Goal: Communication & Community: Answer question/provide support

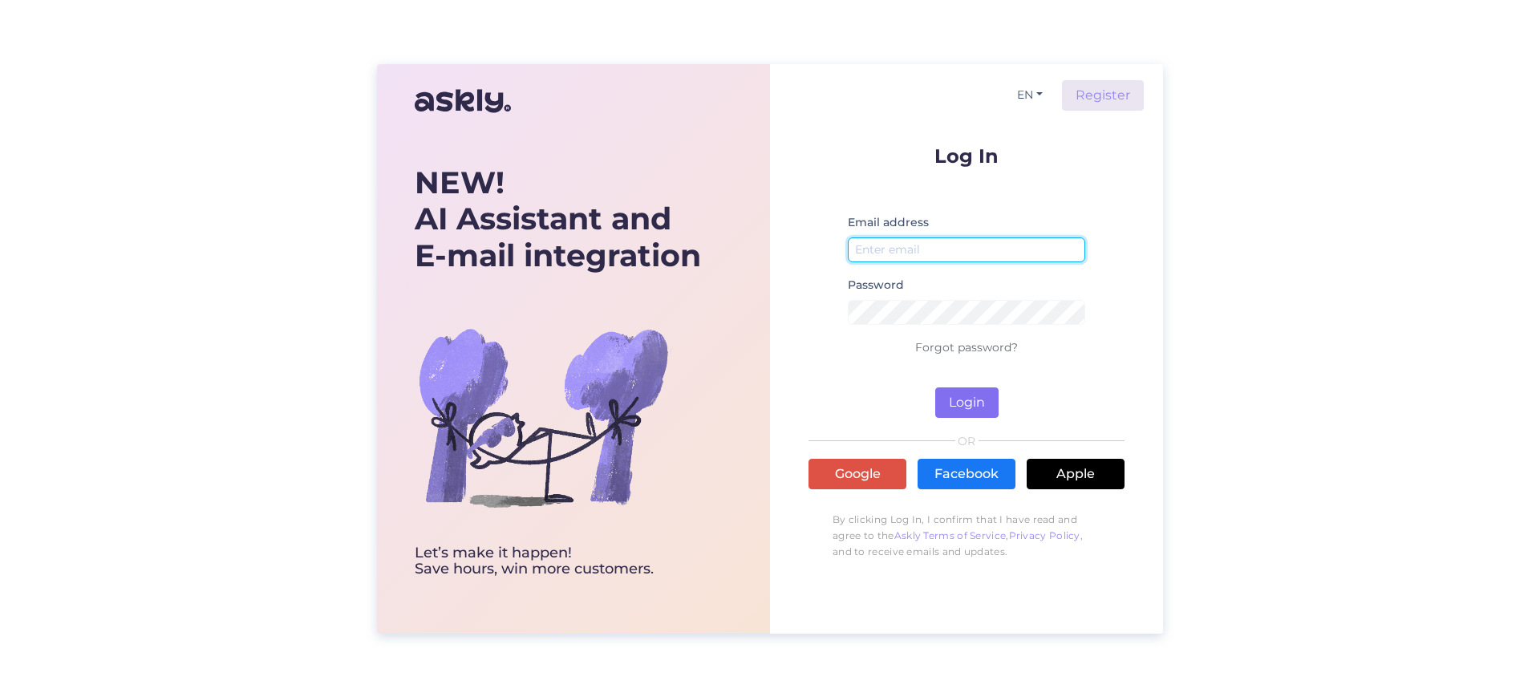
type input "[EMAIL_ADDRESS][DOMAIN_NAME]"
click at [960, 391] on button "Login" at bounding box center [966, 402] width 63 height 30
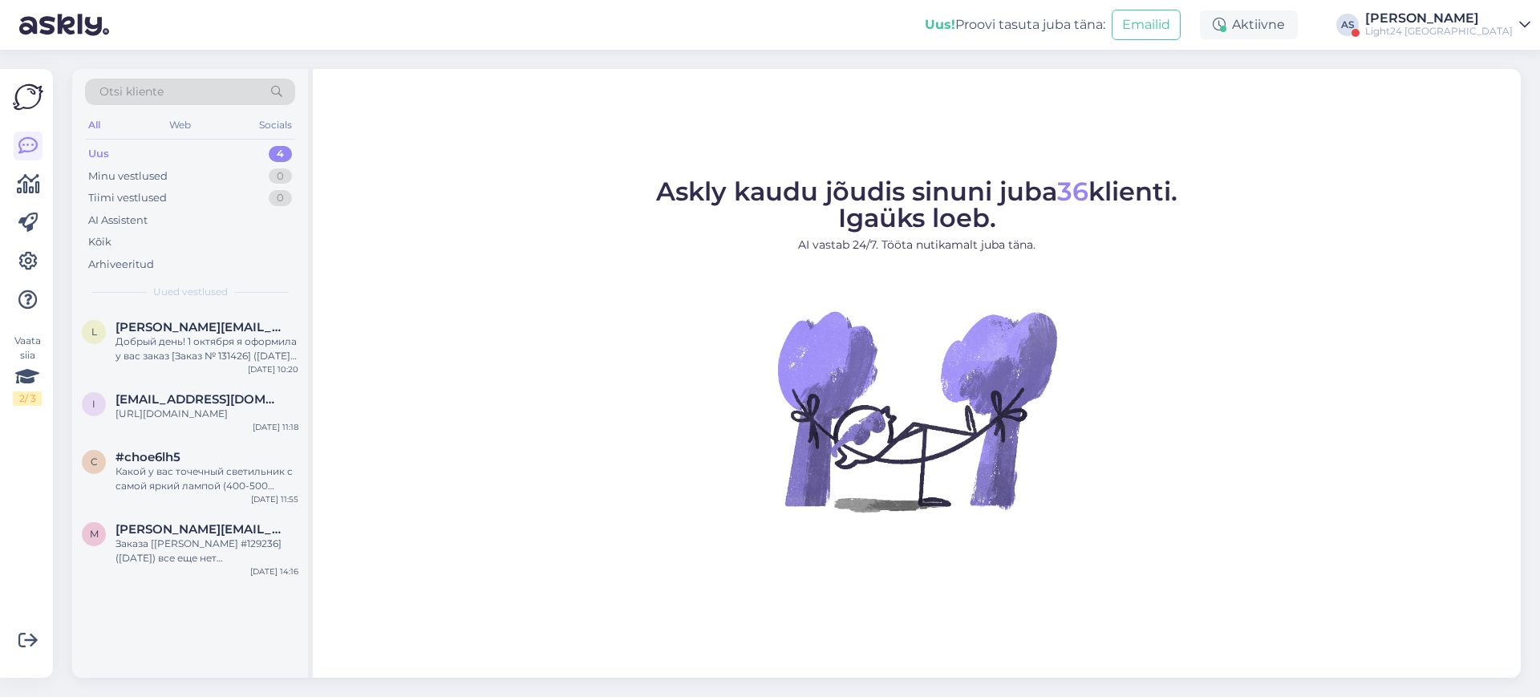
click at [1474, 21] on div "[PERSON_NAME]" at bounding box center [1439, 18] width 148 height 13
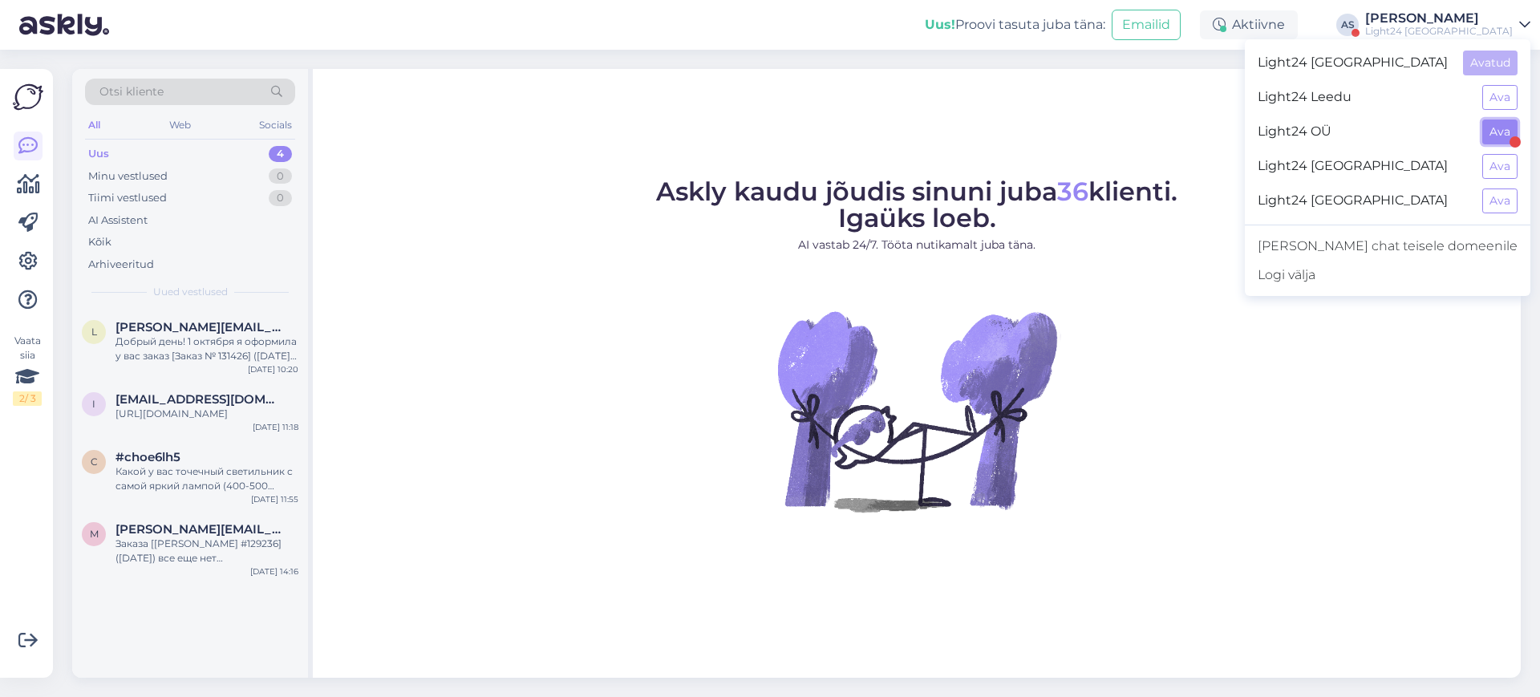
click at [1495, 133] on button "Ava" at bounding box center [1500, 132] width 35 height 25
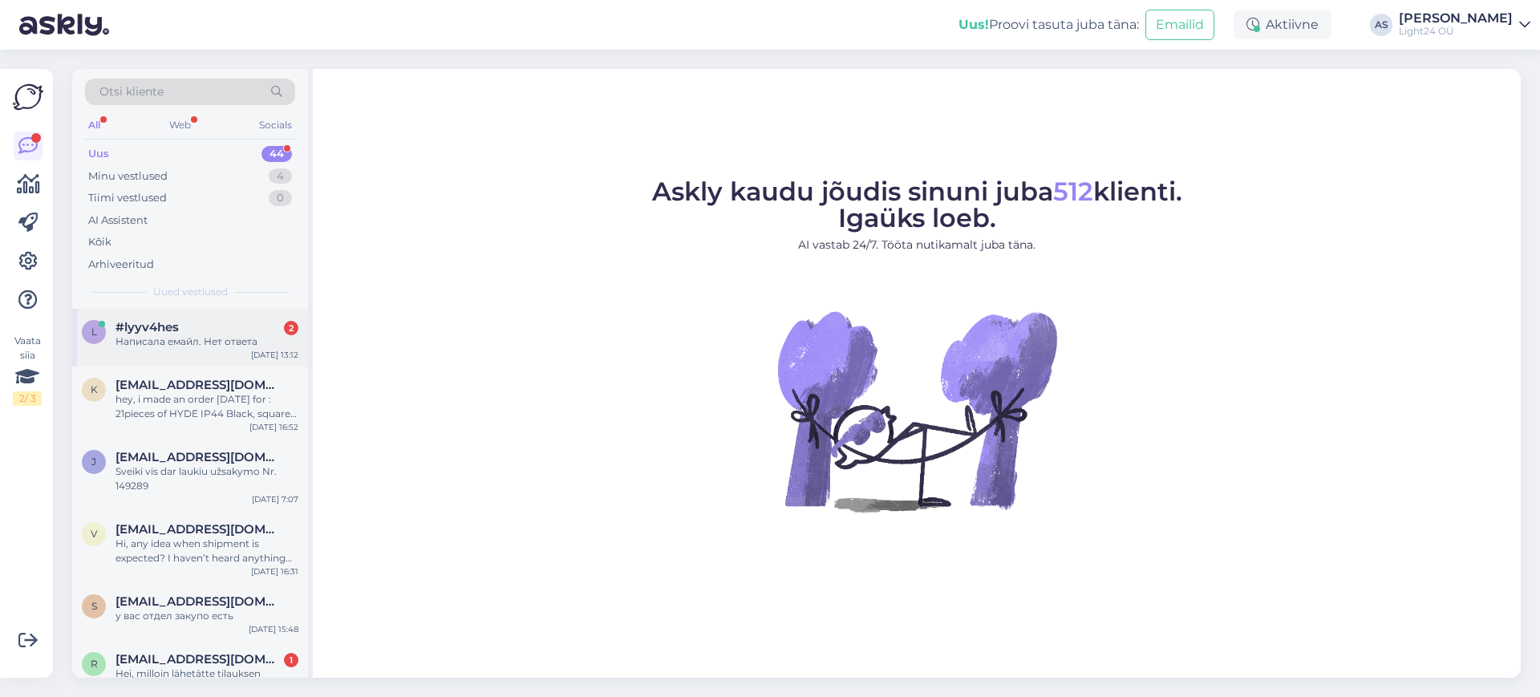
click at [188, 331] on div "#lyyv4hes 2" at bounding box center [207, 327] width 183 height 14
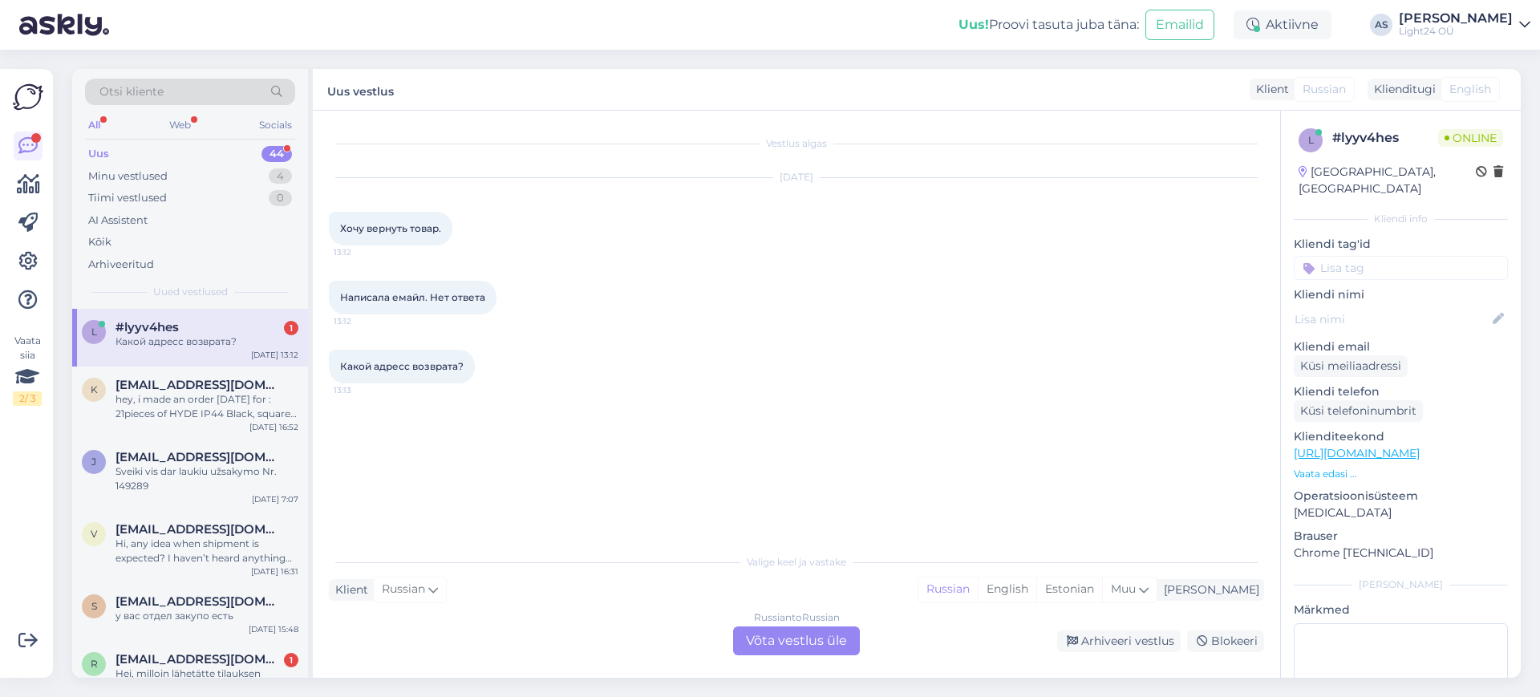
click at [800, 635] on div "Russian to Russian Võta vestlus üle" at bounding box center [796, 641] width 127 height 29
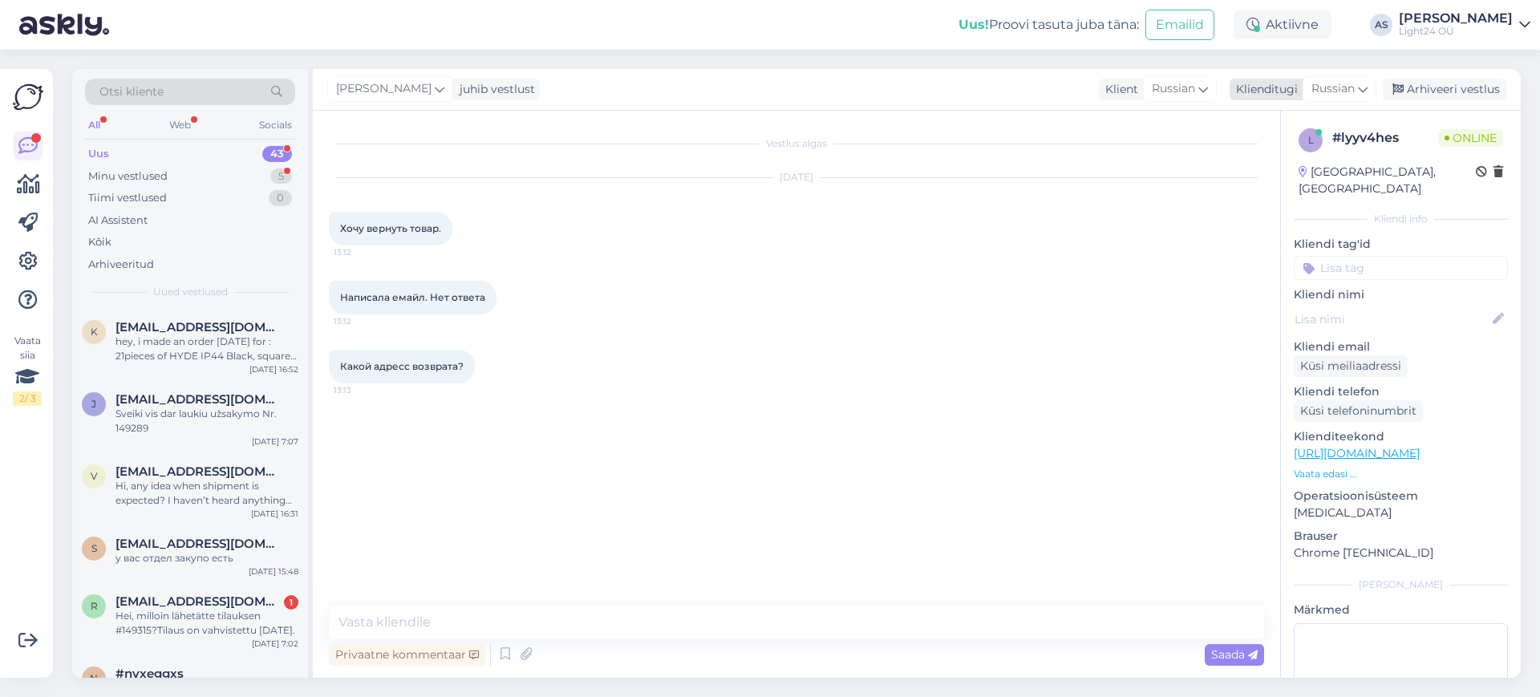
click at [1367, 87] on icon at bounding box center [1363, 89] width 10 height 18
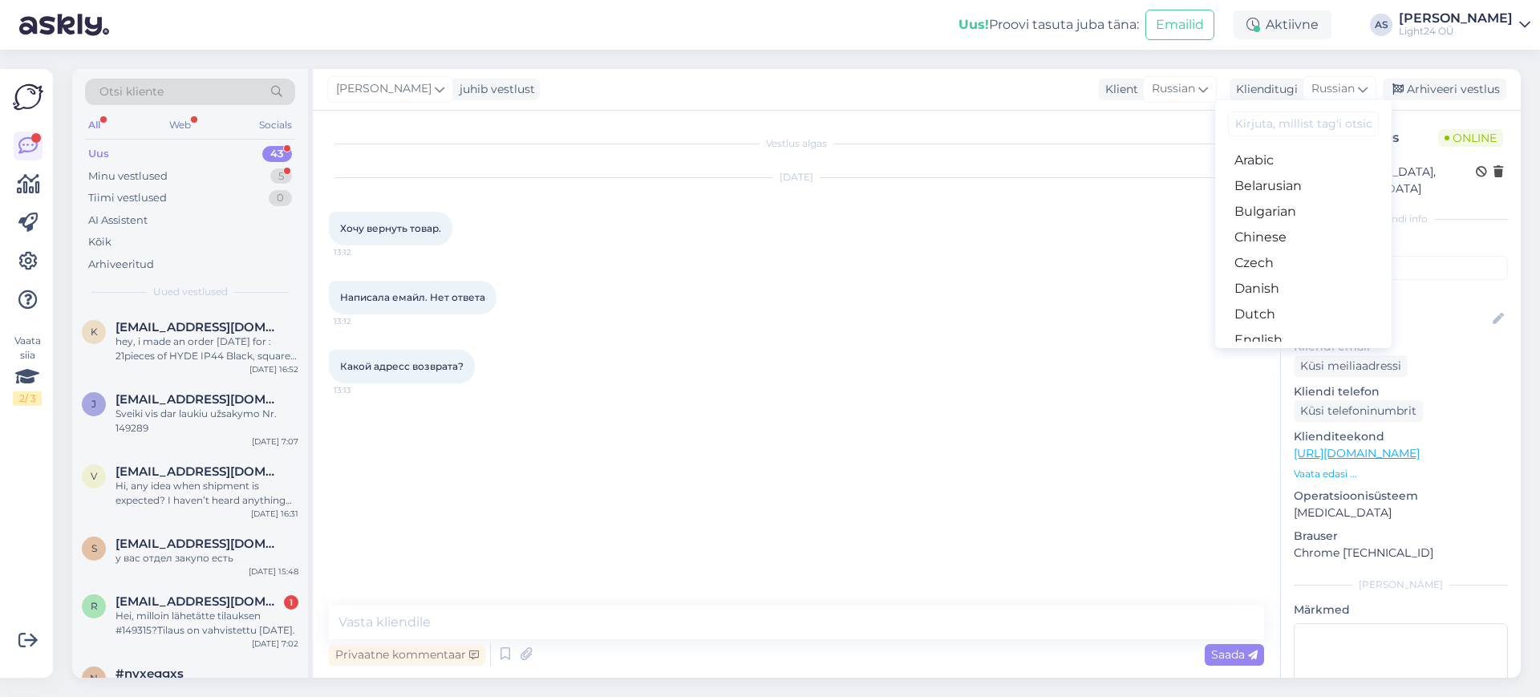
click at [1268, 125] on input at bounding box center [1303, 124] width 151 height 25
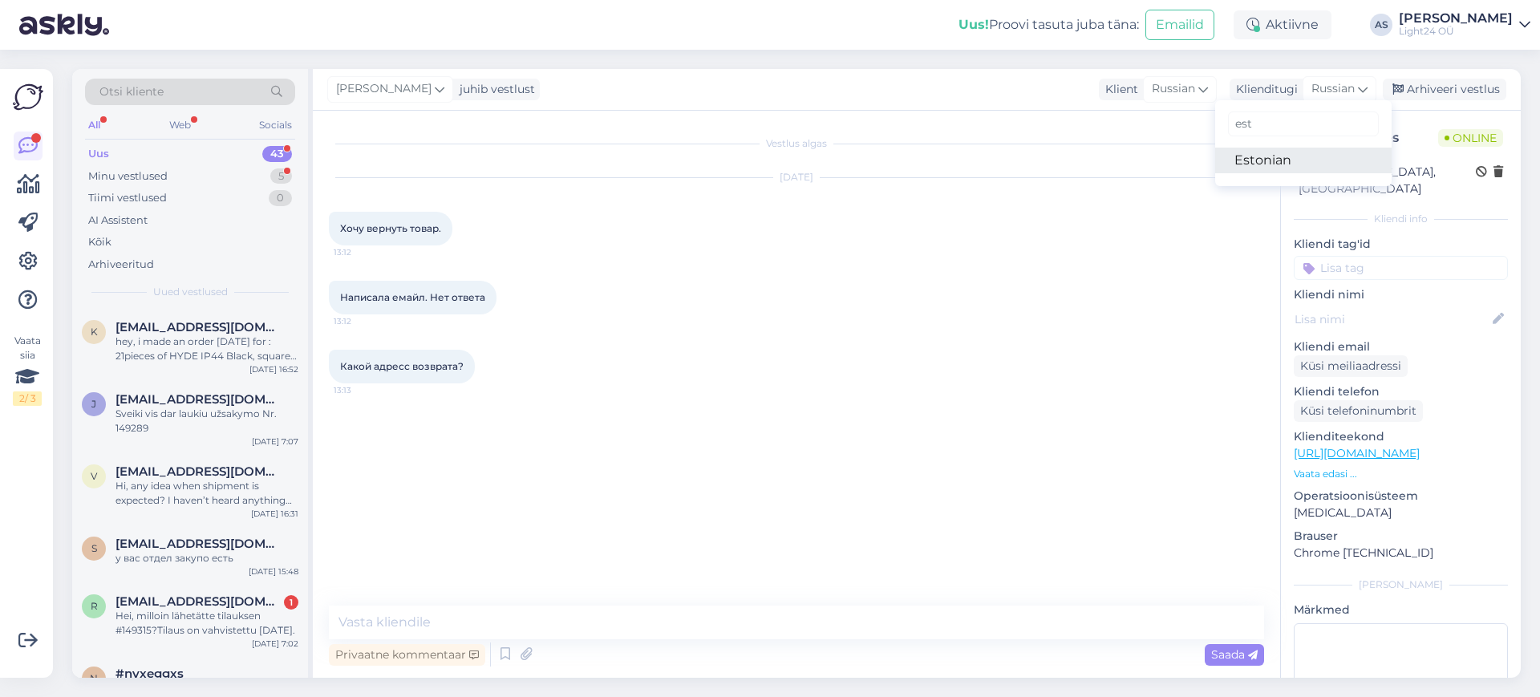
type input "est"
click at [1255, 164] on link "Estonian" at bounding box center [1303, 161] width 176 height 26
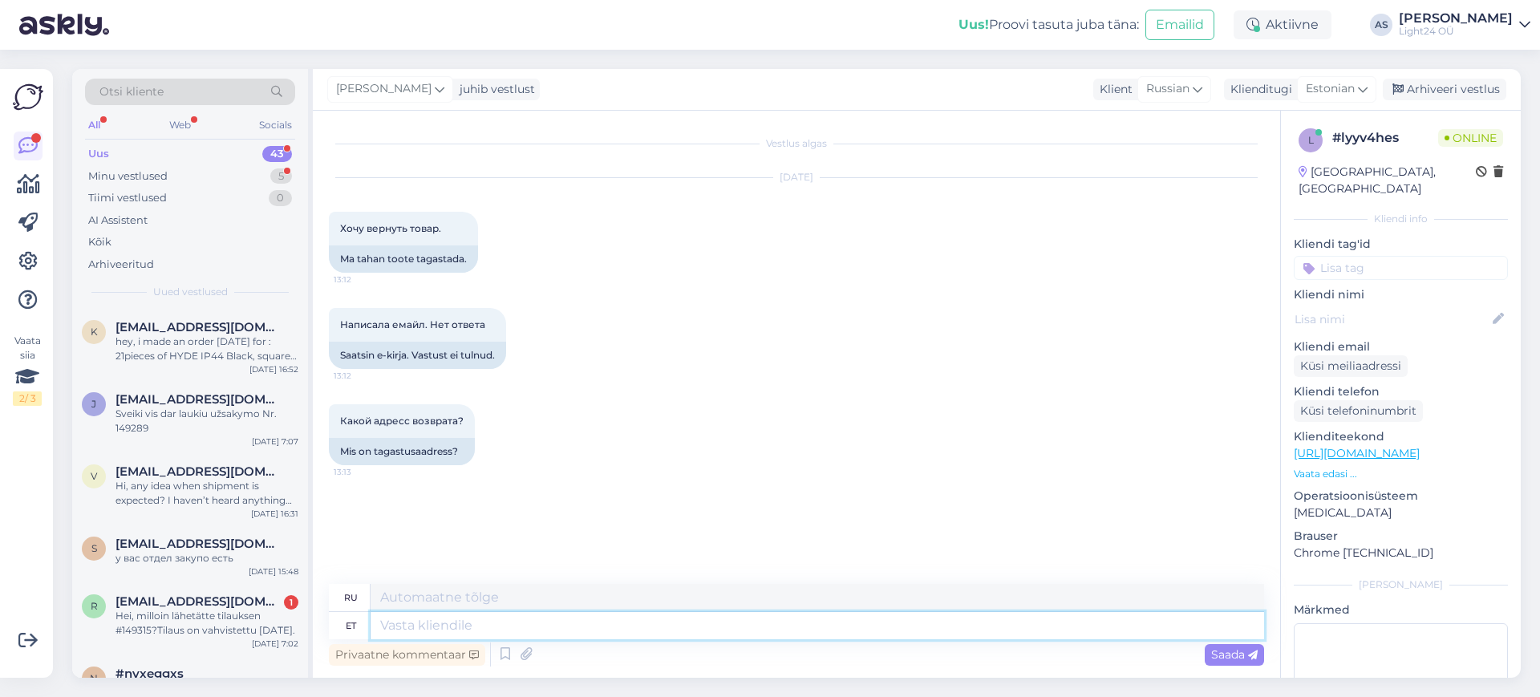
click at [501, 631] on textarea at bounding box center [818, 625] width 894 height 27
type textarea "Tere,"
type textarea "Привет,"
type textarea "Tere, Pärnu mn"
type textarea "Привет, Пярну"
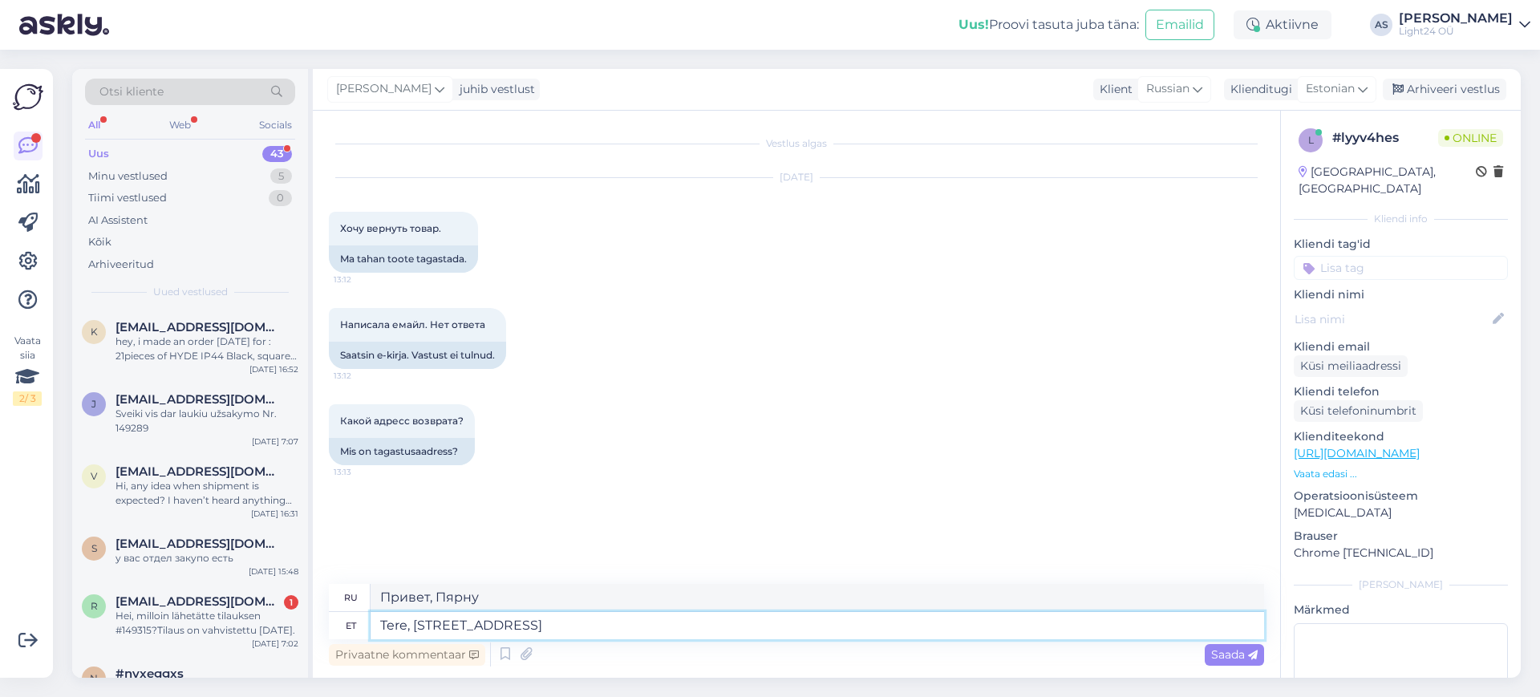
type textarea "Tere, Pärnu maantee 14"
type textarea "Привет, Пярну-роуд"
type textarea "Tere, Pärnu maantee 146"
type textarea "Здравствуйте, Пярнуское шоссе 146"
type textarea "Tere, Pärnu maantee 146 on võimalik"
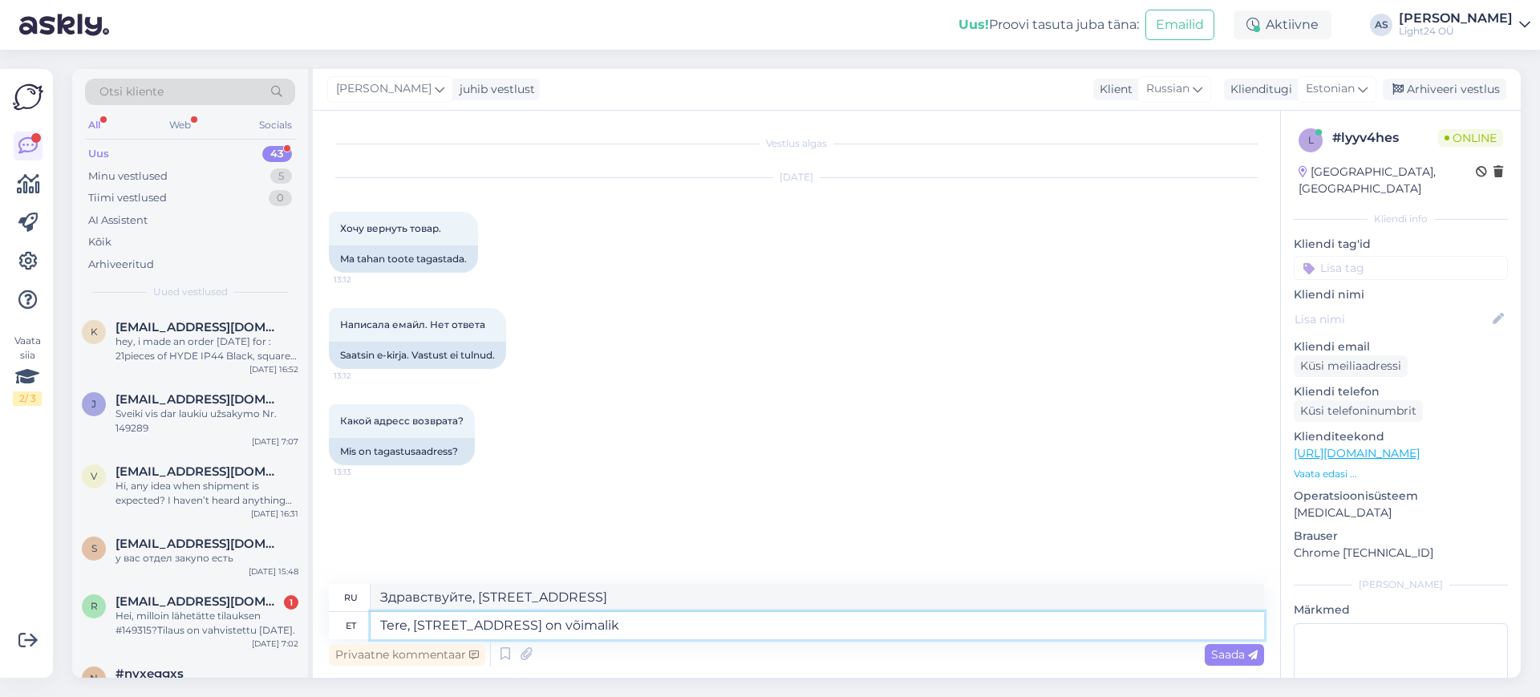
type textarea "Здравствуйте, Пярнуское шоссе 146 возможно."
type textarea "Tere, Pärnu maantee 146 on võimalik tuua v"
type textarea "Здравствуйте, можно привезти на Пярнуское шоссе 146."
type textarea "Tere, Pärnu maantee 146 on võimalik"
type textarea "Здравствуйте, Пярнуское шоссе 146 возможно."
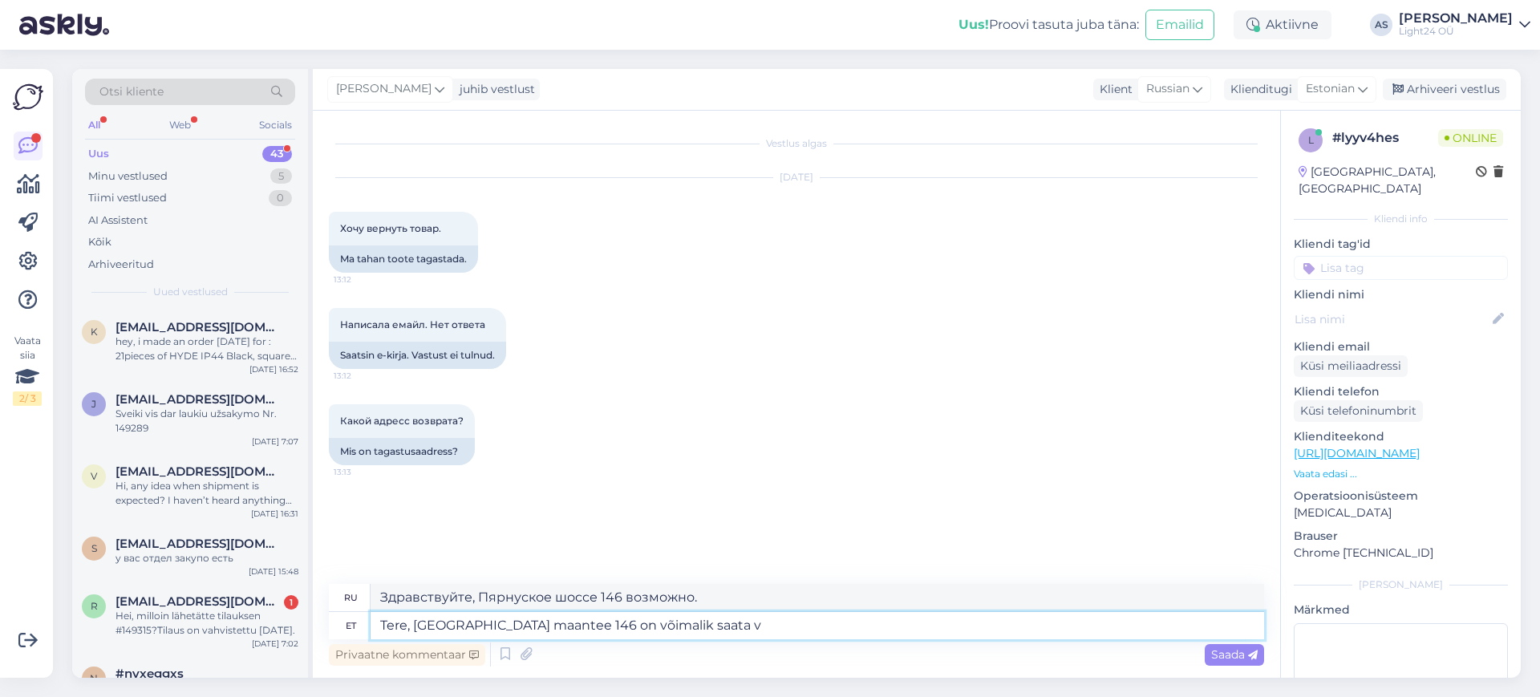
type textarea "Tere, Pärnu maantee 146 on võimalik saata va"
type textarea "Здравствуйте, возможна доставка по адресу Пярну маунт 146."
type textarea "Tere, Pärnu maantee 146 on võimalik saata valgusti"
type textarea "Здравствуйте, можно ли отправить свет на Пярнуское шоссе 146?"
drag, startPoint x: 659, startPoint y: 624, endPoint x: 750, endPoint y: 631, distance: 91.7
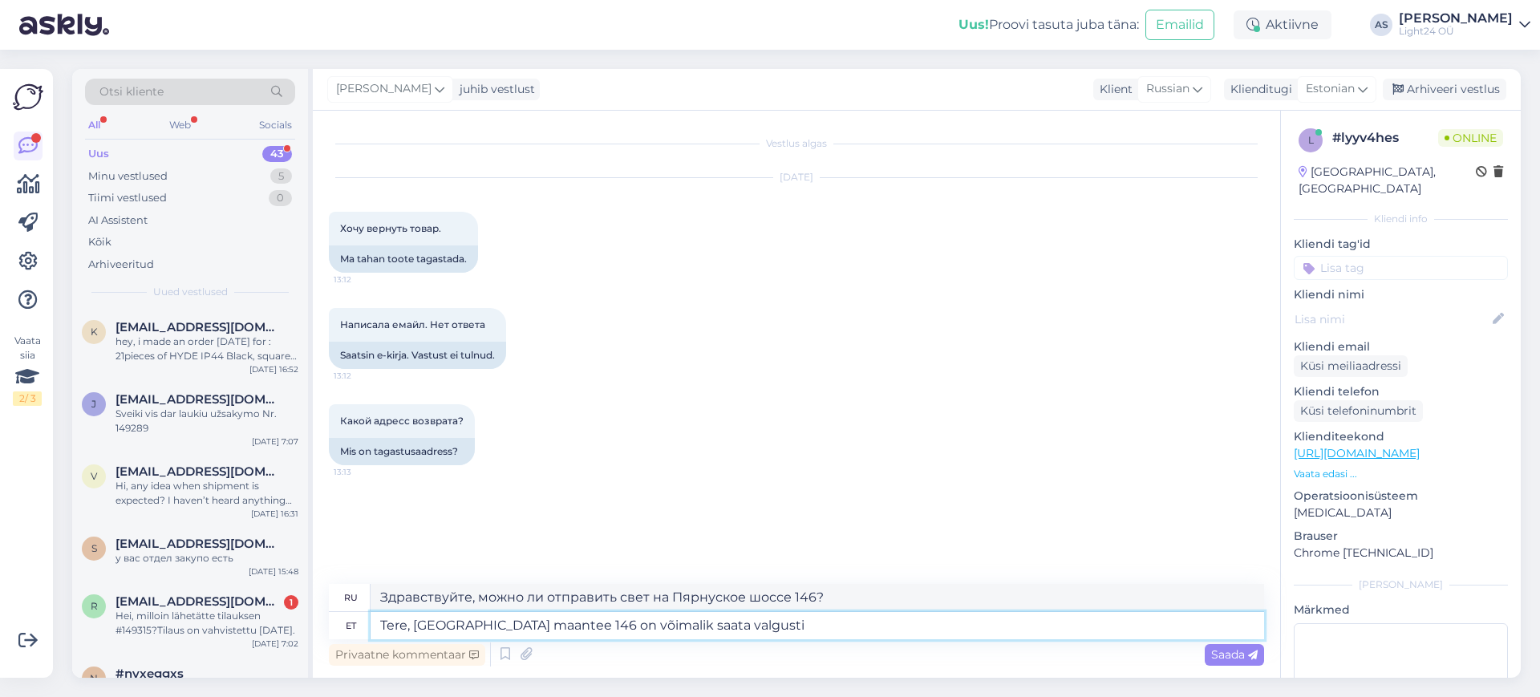
click at [750, 631] on textarea "Tere, Pärnu maantee 146 on võimalik saata valgusti" at bounding box center [818, 625] width 894 height 27
type textarea "Tere, Pärnu maantee 146 on võimalik saata"
type textarea "Здравствуйте, возможна доставка по адресу Пярну маунт 146."
type textarea "Tere, [GEOGRAPHIC_DATA] maantee 146 on võimalik saata."
type textarea "Здравствуйте, возможна отправка по адресу [STREET_ADDRESS]."
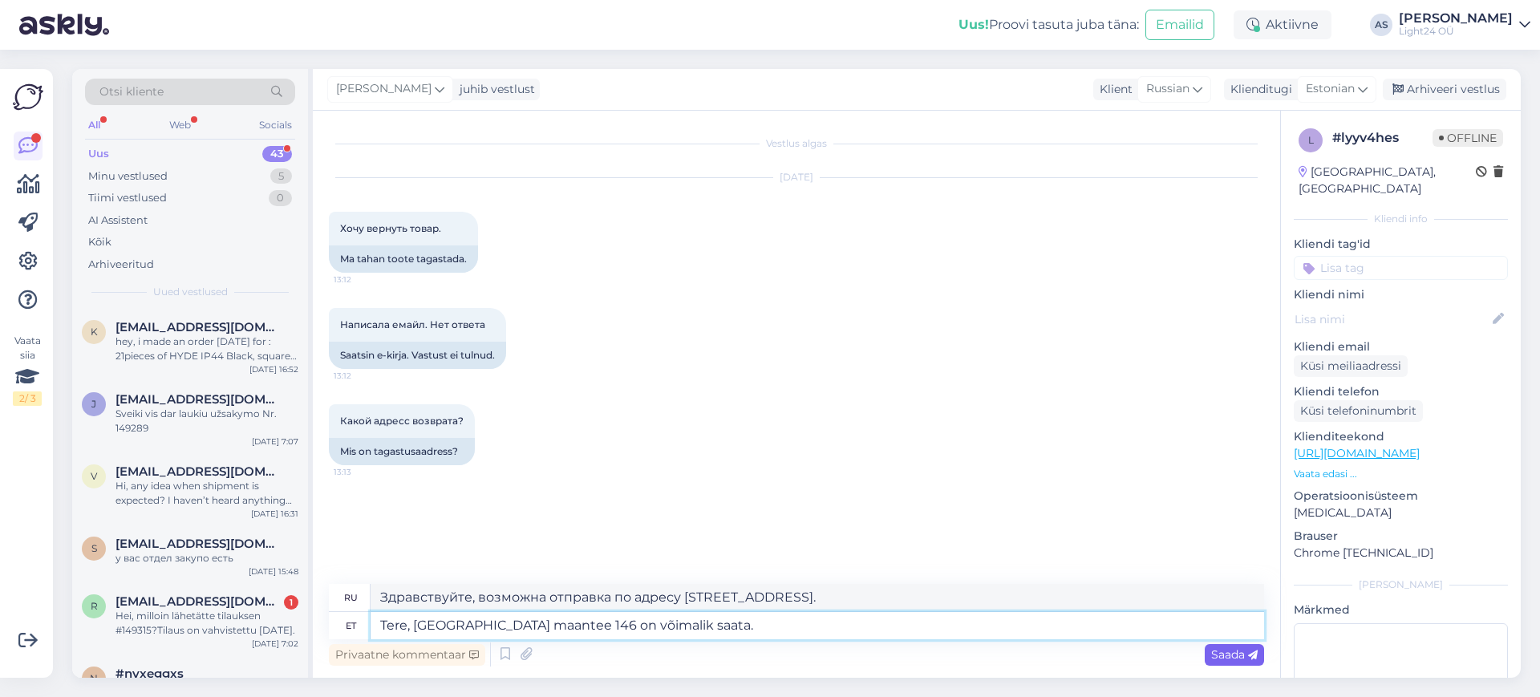
type textarea "Tere, [GEOGRAPHIC_DATA] maantee 146 on võimalik saata."
click at [1224, 654] on span "Saada" at bounding box center [1234, 654] width 47 height 14
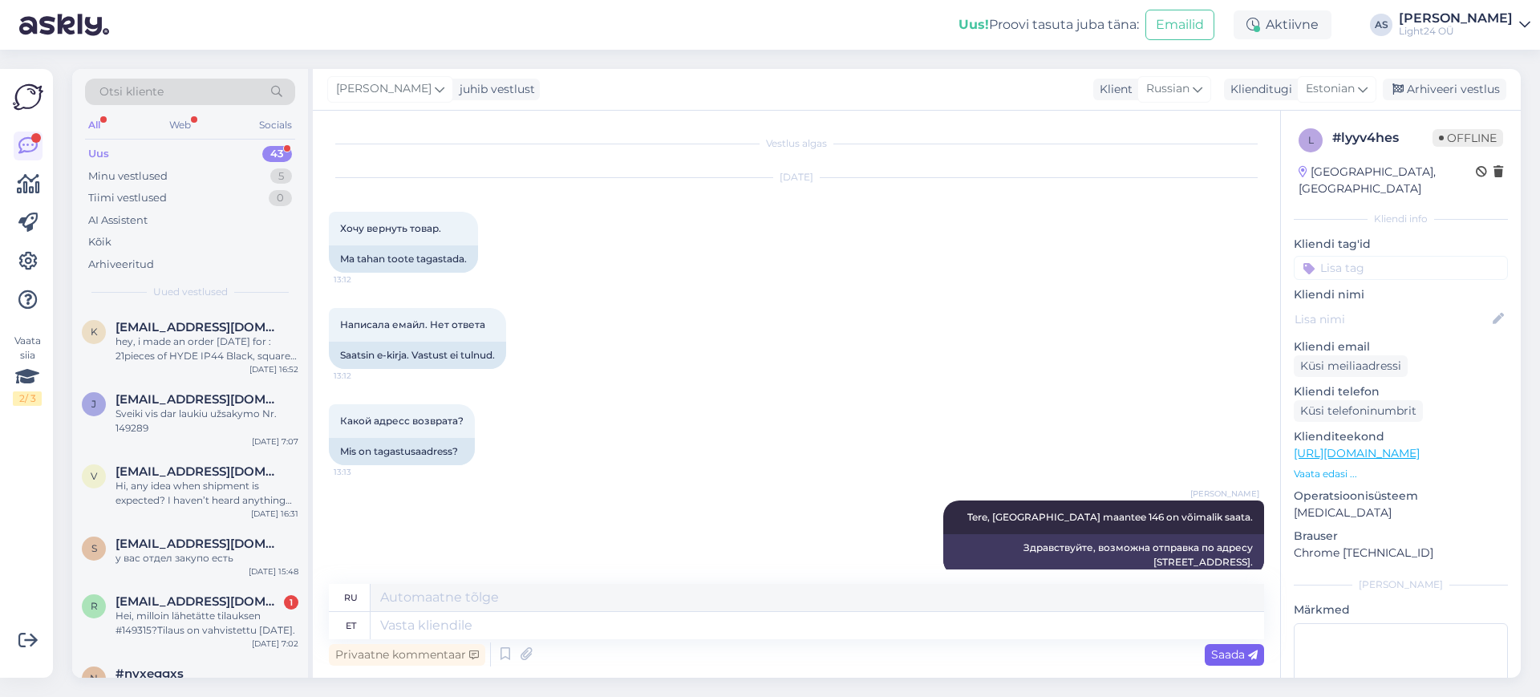
scroll to position [24, 0]
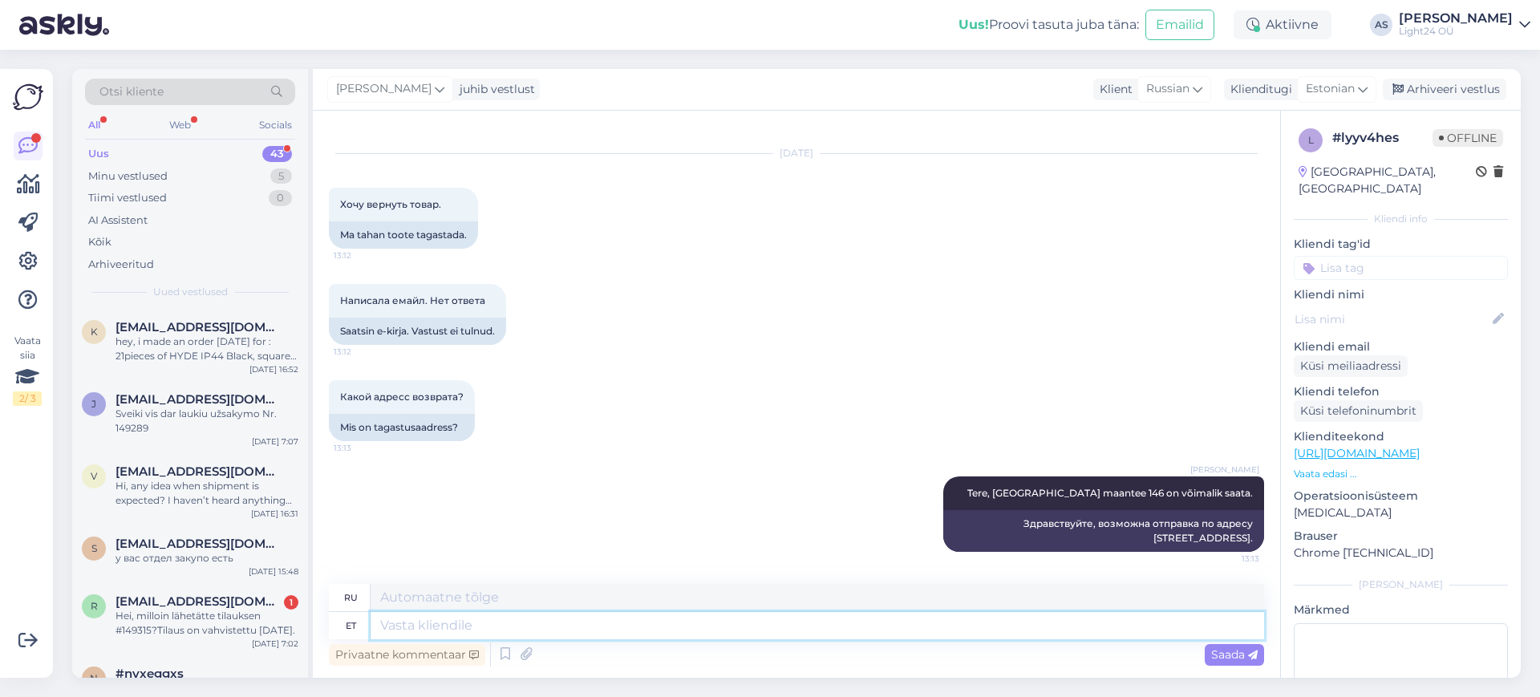
click at [506, 625] on textarea at bounding box center [818, 625] width 894 height 27
type textarea "kogu"
type textarea "весь"
type textarea "kogu informatsioon"
type textarea "вся информация"
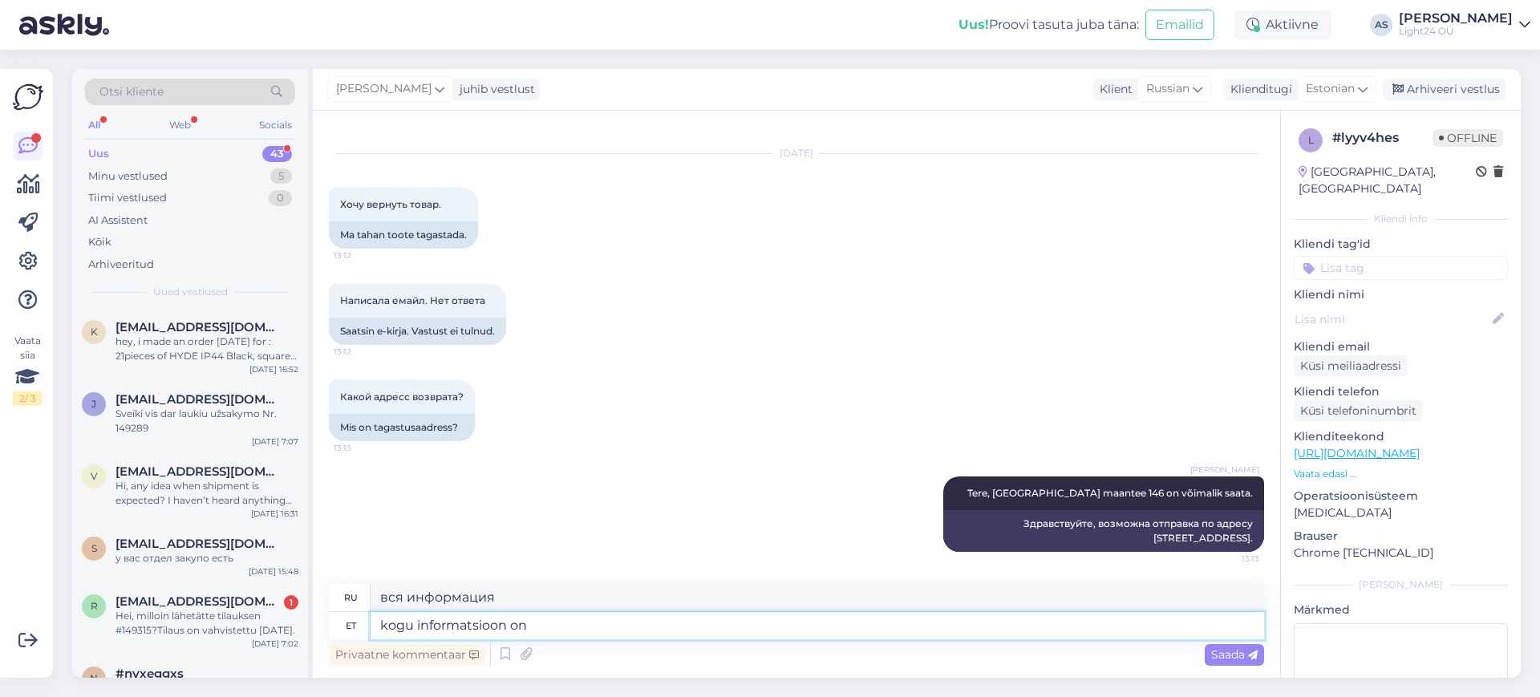
type textarea "kogu informatsioon on"
type textarea "вся информация есть"
type textarea "kogu informatsioon on siin:"
type textarea "вся информация здесь:"
paste textarea "[URL][DOMAIN_NAME]"
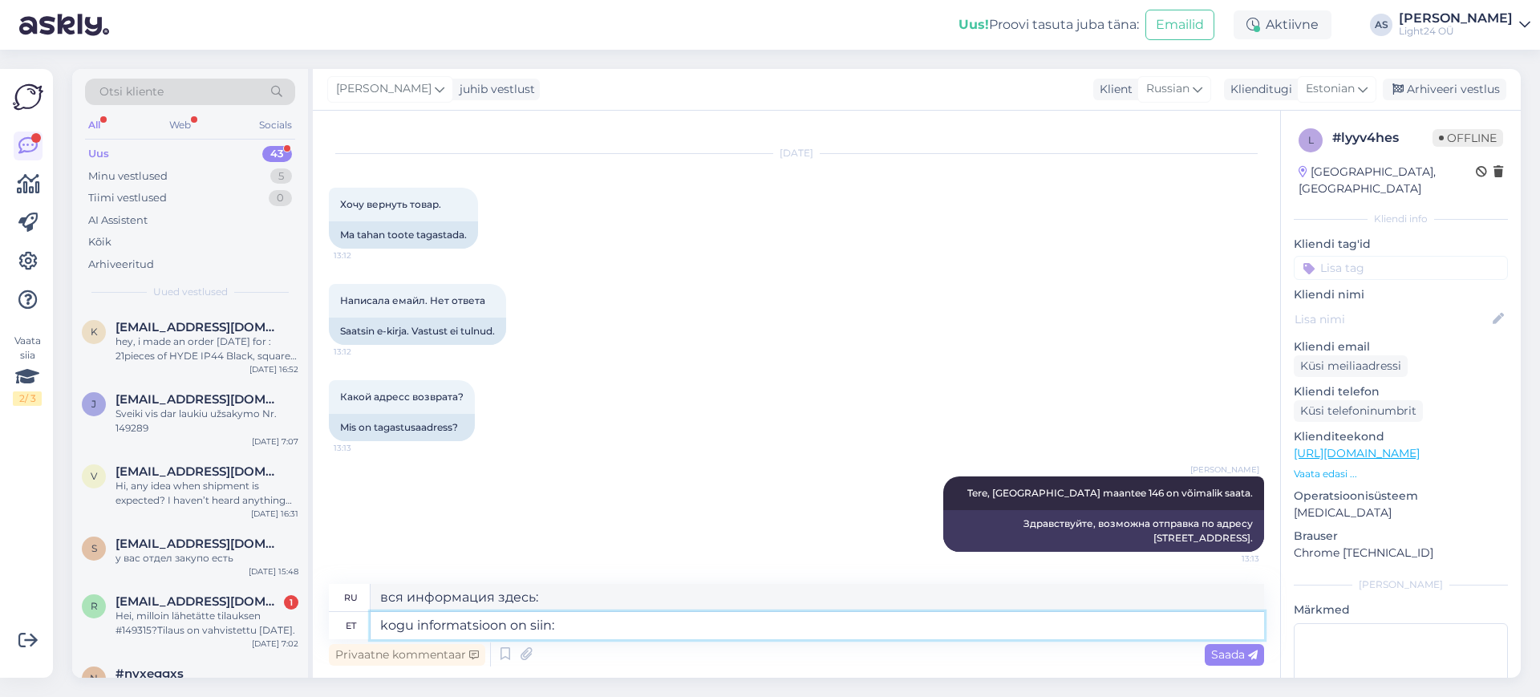
type textarea "kogu informatsioon on siin: https://light24.ee/ru/kuidas-osta/"
type textarea "вся информация здесь: https://light24.ee/ru/kuidas-osta/"
type textarea "kogu informatsioon on siin: https://light24.ee/ru/kuidas-osta/"
click at [1217, 657] on span "Saada" at bounding box center [1234, 654] width 47 height 14
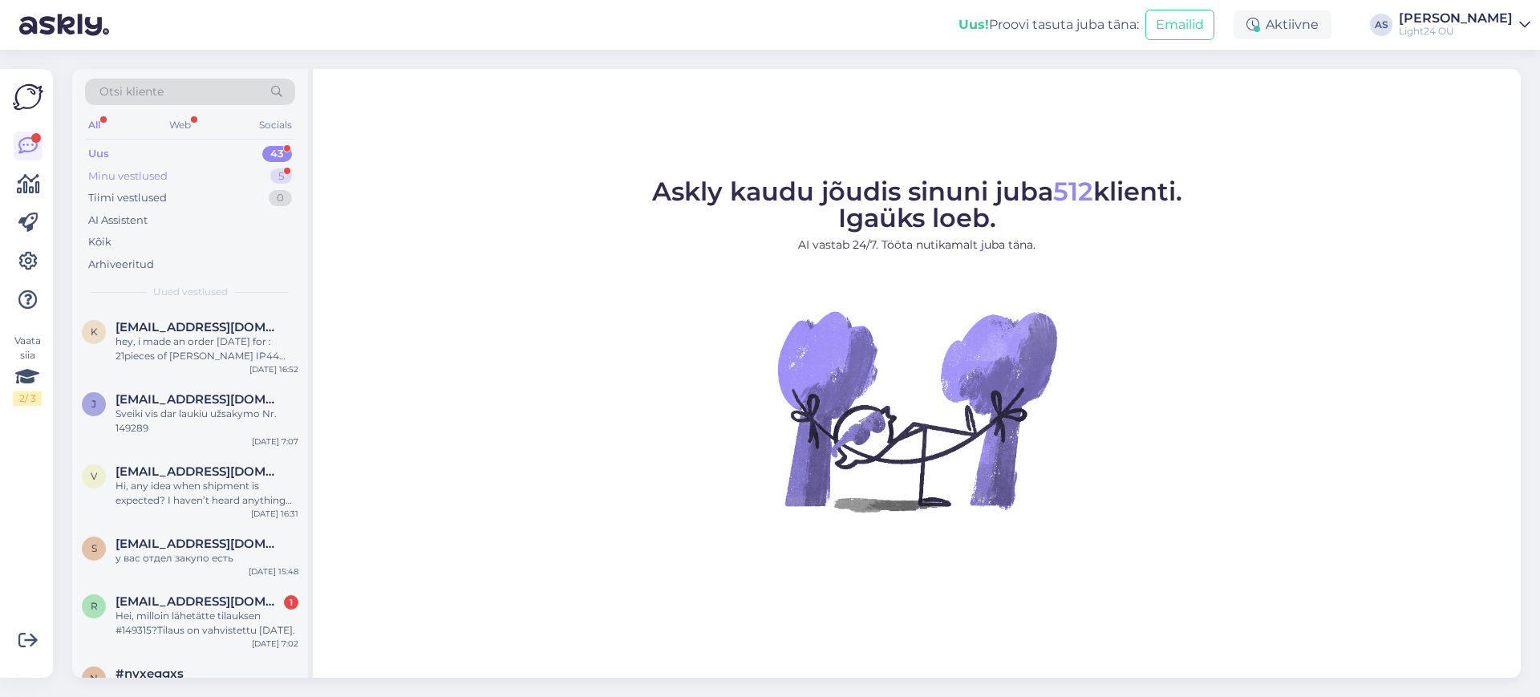
click at [139, 175] on div "Minu vestlused" at bounding box center [127, 176] width 79 height 16
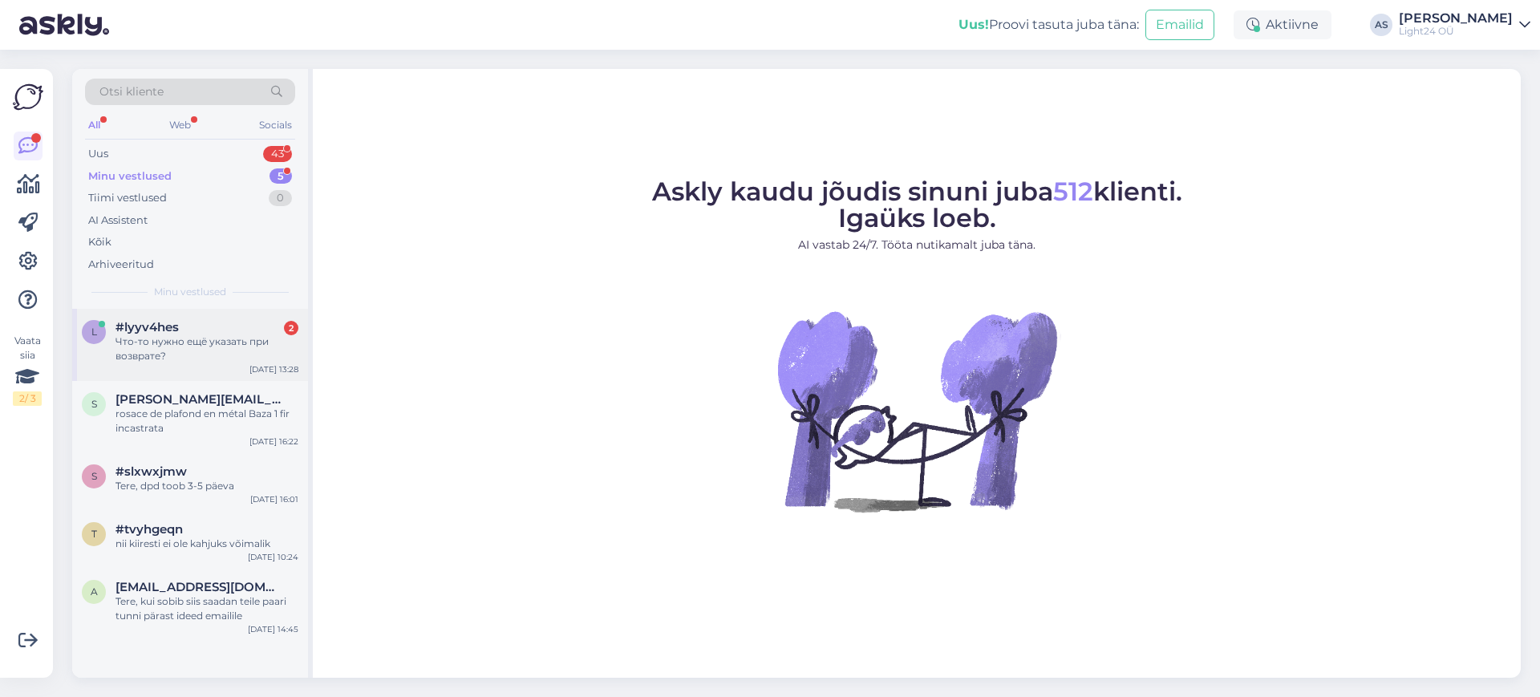
click at [160, 343] on div "Что-то нужно ещё указать при возврате?" at bounding box center [207, 349] width 183 height 29
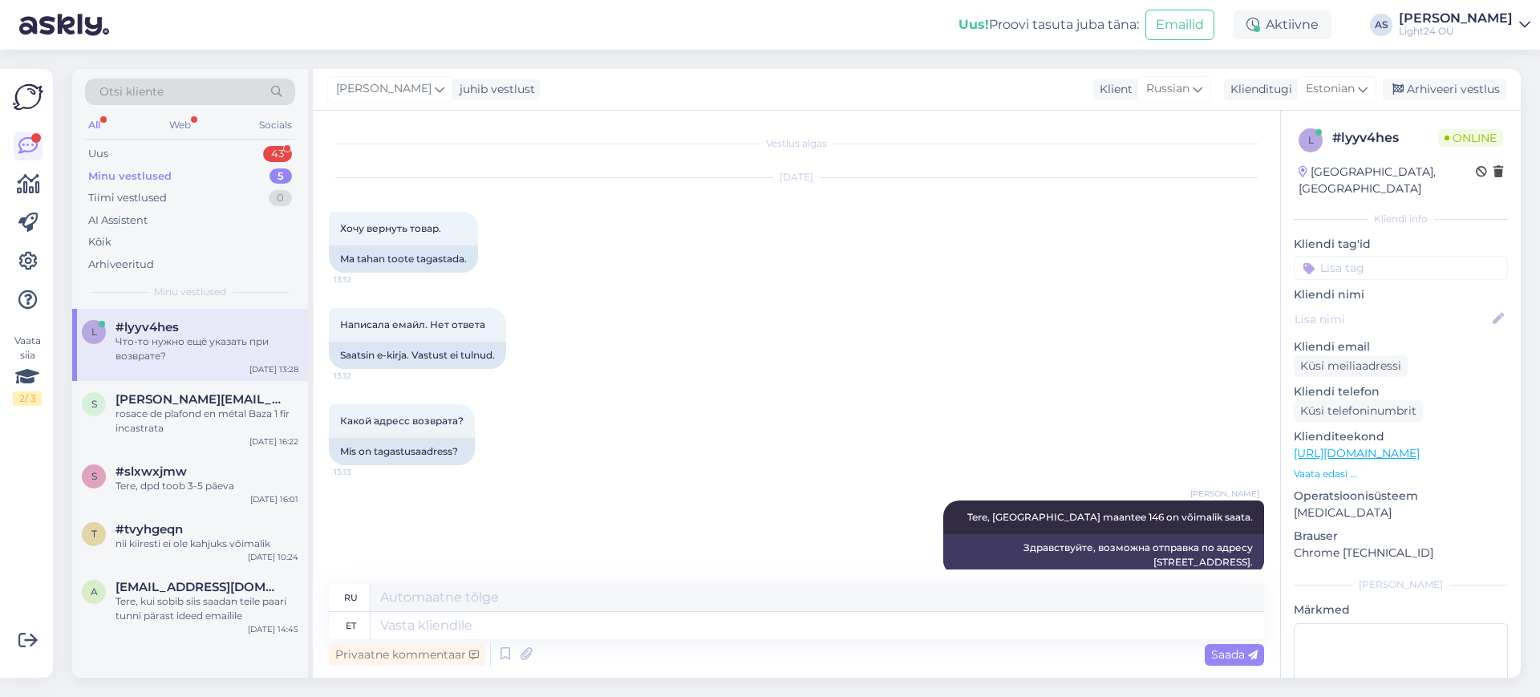
scroll to position [342, 0]
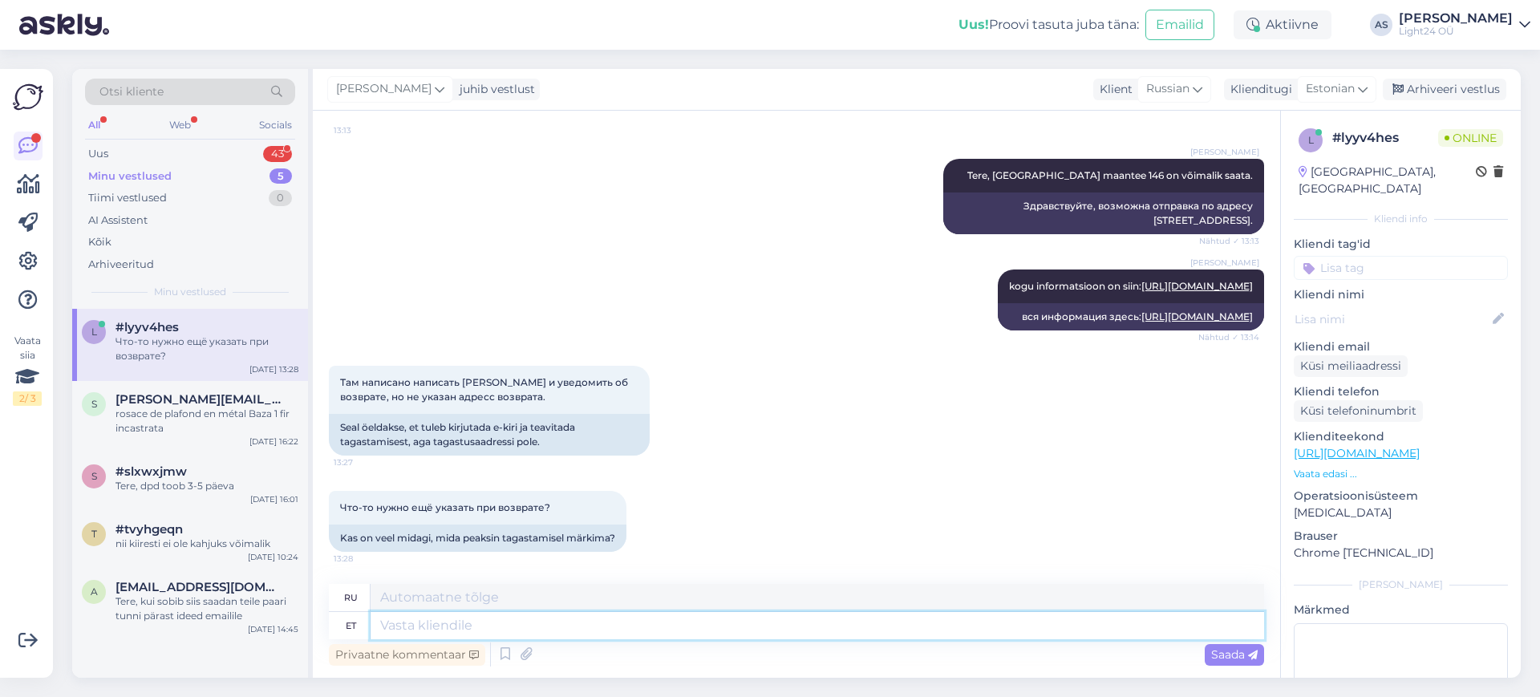
click at [651, 631] on textarea at bounding box center [818, 625] width 894 height 27
type textarea "EI o"
type textarea "НЕТ"
type textarea "EI ole rohkem v"
type textarea "Больше НЕТ"
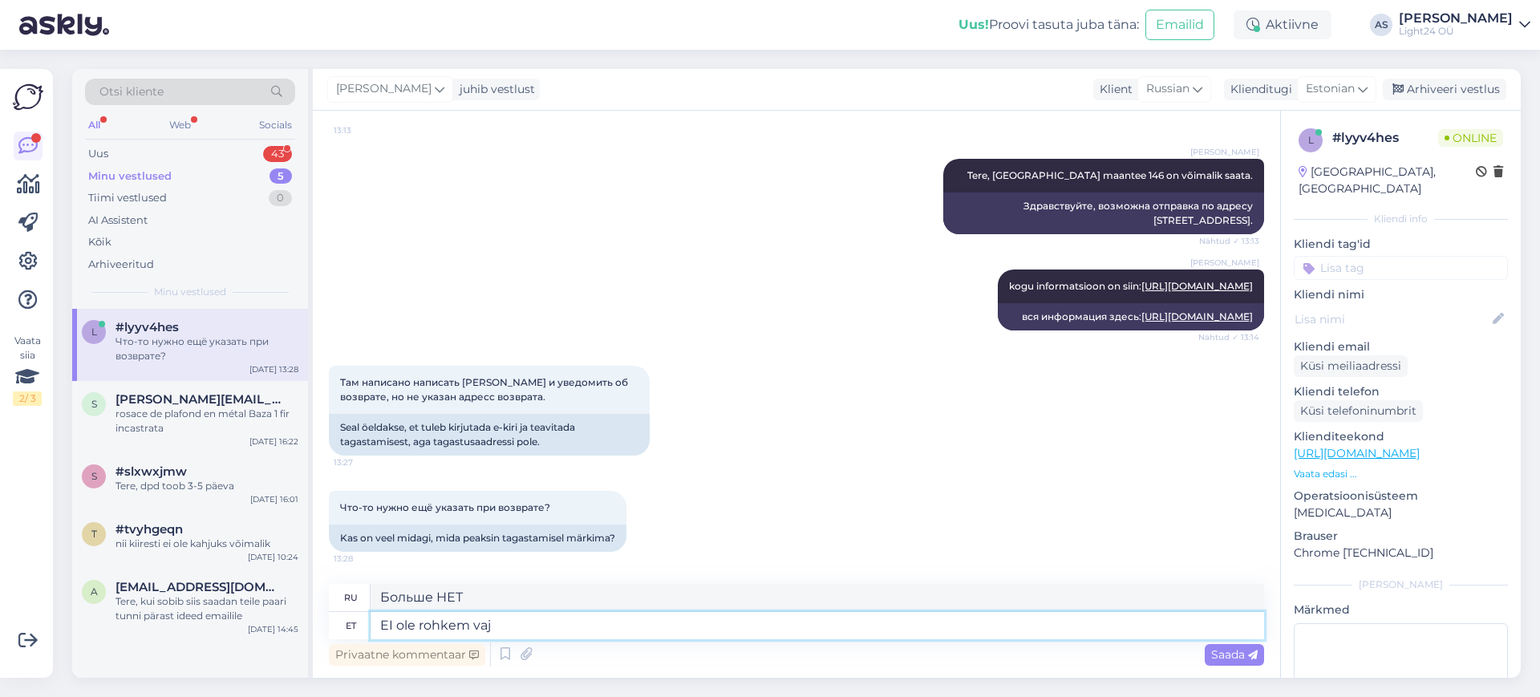
type textarea "EI ole rohkem vaja"
type textarea "Больше ничего не нужно"
type textarea "EI ole rohkem vaja, k"
type textarea "Больше ничего не нужно,"
type textarea "EI ole rohkem vaja, kui"
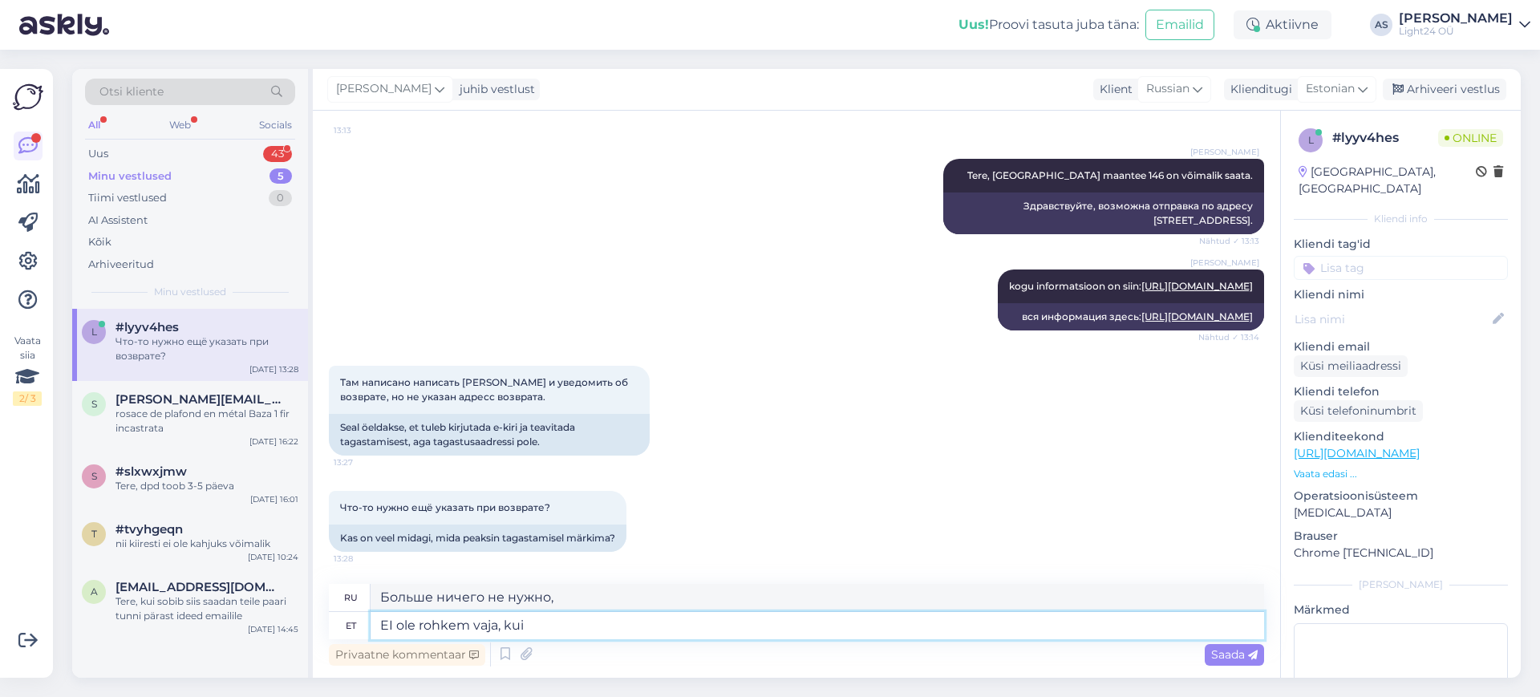
type textarea "НЕ нужно ничего большего, чем"
type textarea "EI ole rohkem vaja, kui valgusti o"
type textarea "Вам не понадобится ничего, кроме света."
type textarea "EI ole rohkem vaja, kui valgusti on"
type textarea "НЕ нужно ничего большего, чем свет."
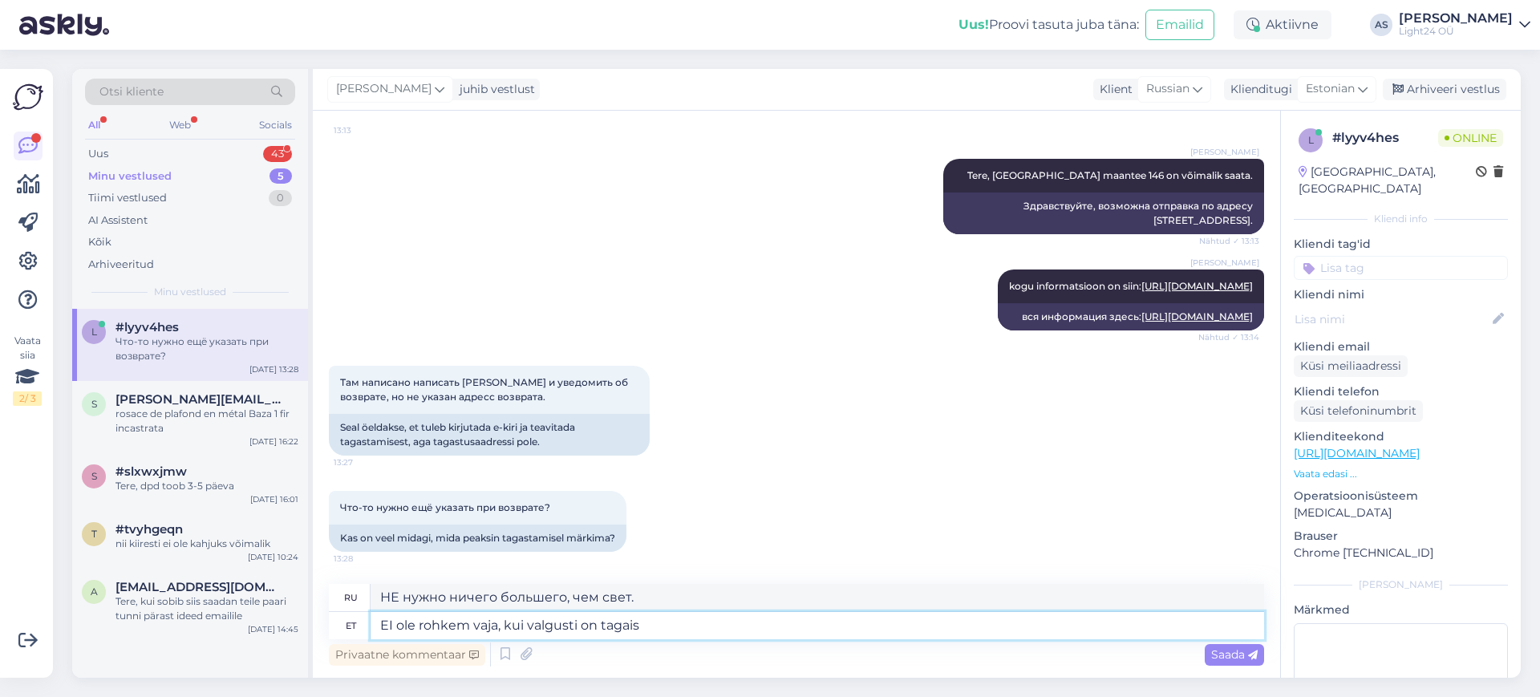
type textarea "EI ole rohkem vaja, kui valgusti on tagais j"
type textarea "Больше ничего не нужно, если свет сзади"
type textarea "EI ole rohkem vaja, kui valgusti on tagais jõudnud, si"
type textarea "[PERSON_NAME] ничего не нужно, как только свет достигнет задней части,"
type textarea "EI ole rohkem vaja, kui valgusti on tagais jõudnud, siis"
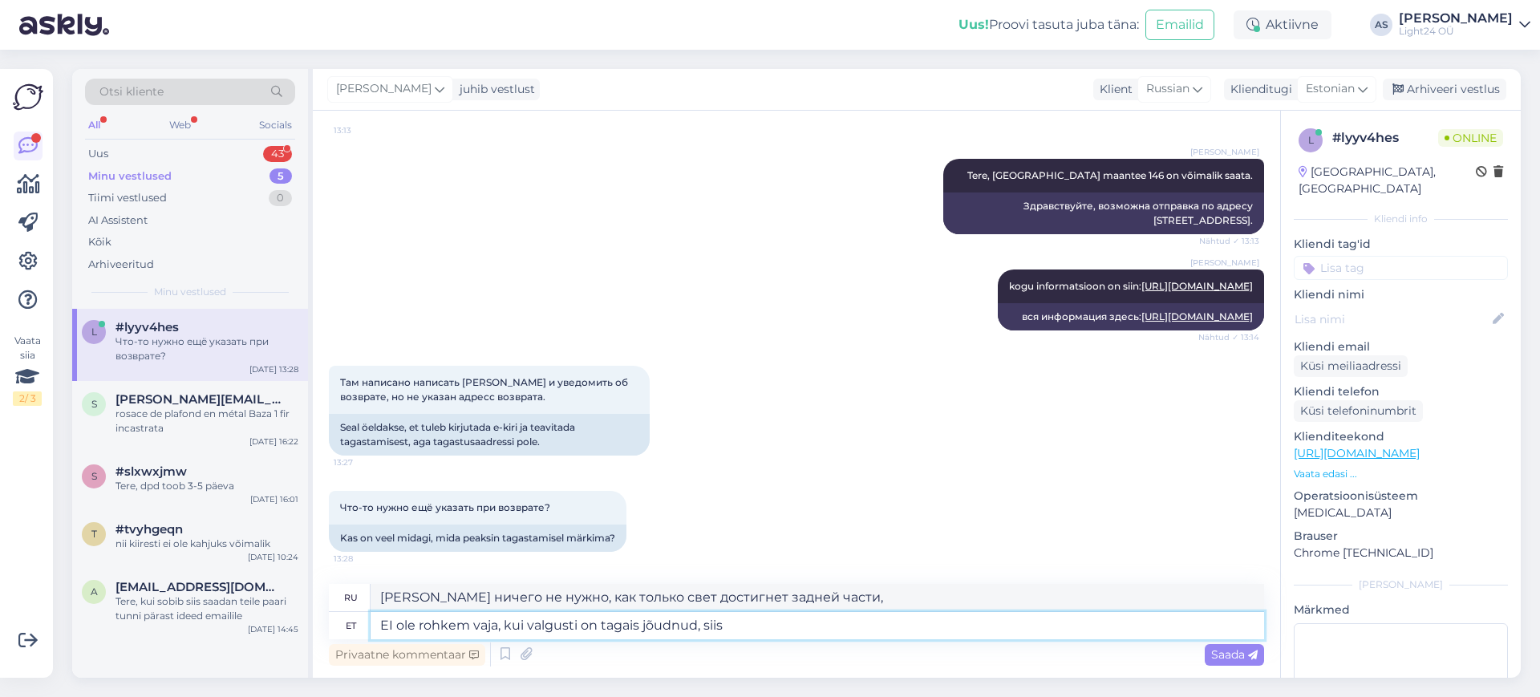
type textarea "[PERSON_NAME] ничего не нужно, как только свет достигнет задней части, тогда"
type textarea "EI ole rohkem vaja, kui valgusti on tagais jõudnud, siis kontrollime"
type textarea "Больше ничего не нужно, как только появится свет, мы проверим."
type textarea "EI ole rohkem vaja, kui valgusti on tagais jõudnud, siis kontrollime üle, e"
type textarea "Больше НЕ нужно, как только появится свет, мы проверим."
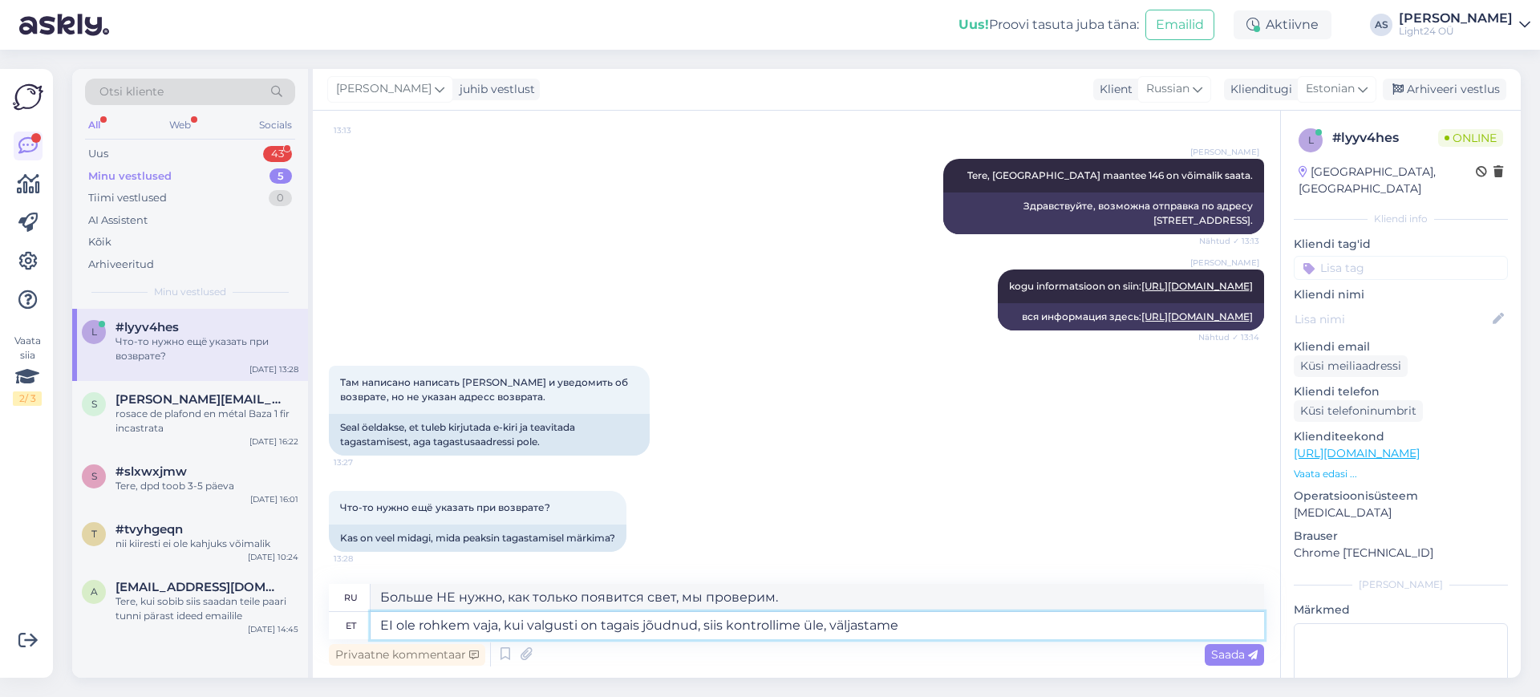
type textarea "EI ole rohkem vaja, kui valgusti on tagais jõudnud, siis kontrollime üle, välja…"
type textarea "[PERSON_NAME] ничего не нужно, как только свет прибудет, мы его проверим и выда…"
type textarea "EI ole rohkem vaja, kui valgusti on tagais jõudnud, siis kontrollime üle, välja…"
type textarea "[PERSON_NAME] НИЧЕГО не нужно, как только свет прибудет, мы проверим его и выда…"
type textarea "EI ole rohkem vaja, kui valgusti on tagais jõudnud, siis kontrollime üle, välja…"
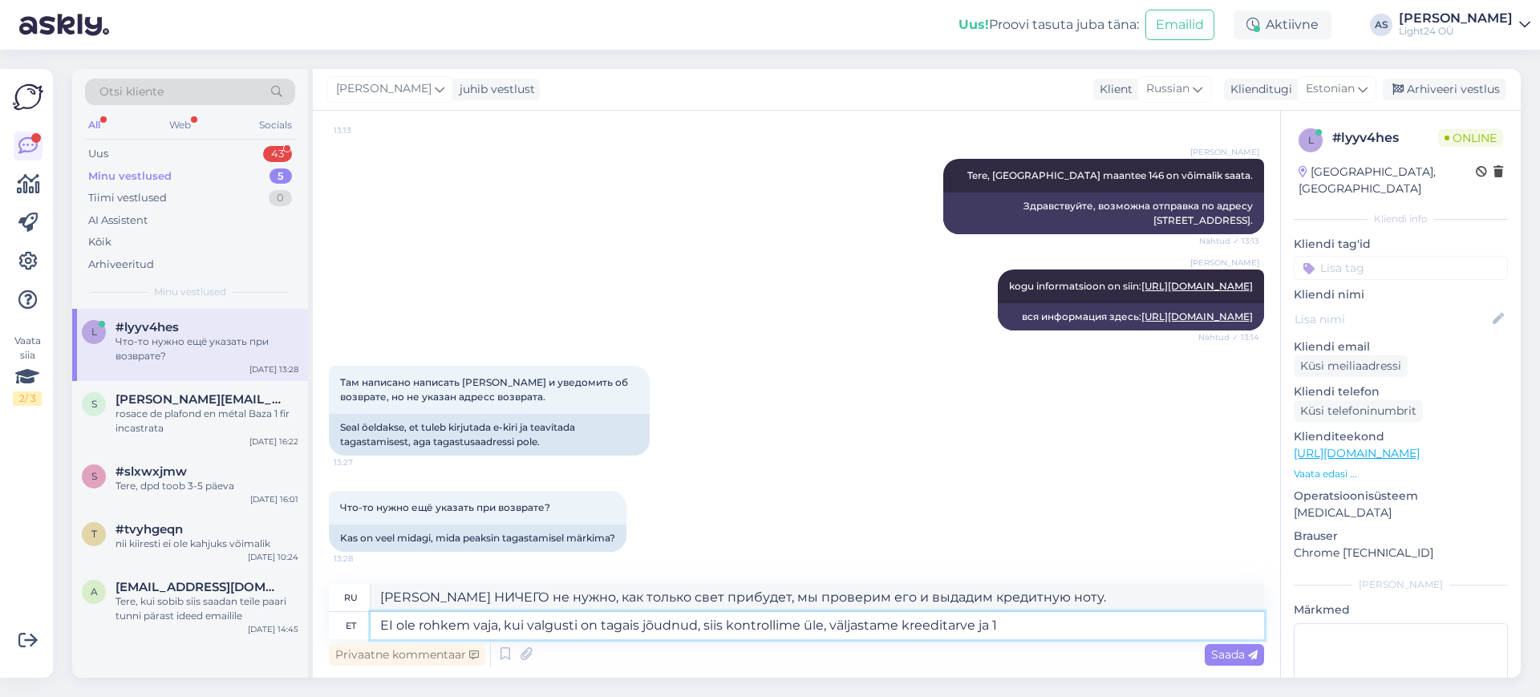
type textarea "[PERSON_NAME] ничего не нужно, как только свет прибудет, мы его проверим, выдад…"
type textarea "EI ole rohkem vaja, kui valgusti on tagais jõudnud, siis kontrollime üle, välja…"
type textarea "[PERSON_NAME] ничего не нужно, как только свет прибудет, мы его проверим, выдад…"
type textarea "EI ole rohkem vaja, kui valgusti on tagais jõudnud, siis kontrollime üle, välja…"
type textarea "[PERSON_NAME] НИЧЕГО не нужно: как только светильник прибудет, мы его проверим,…"
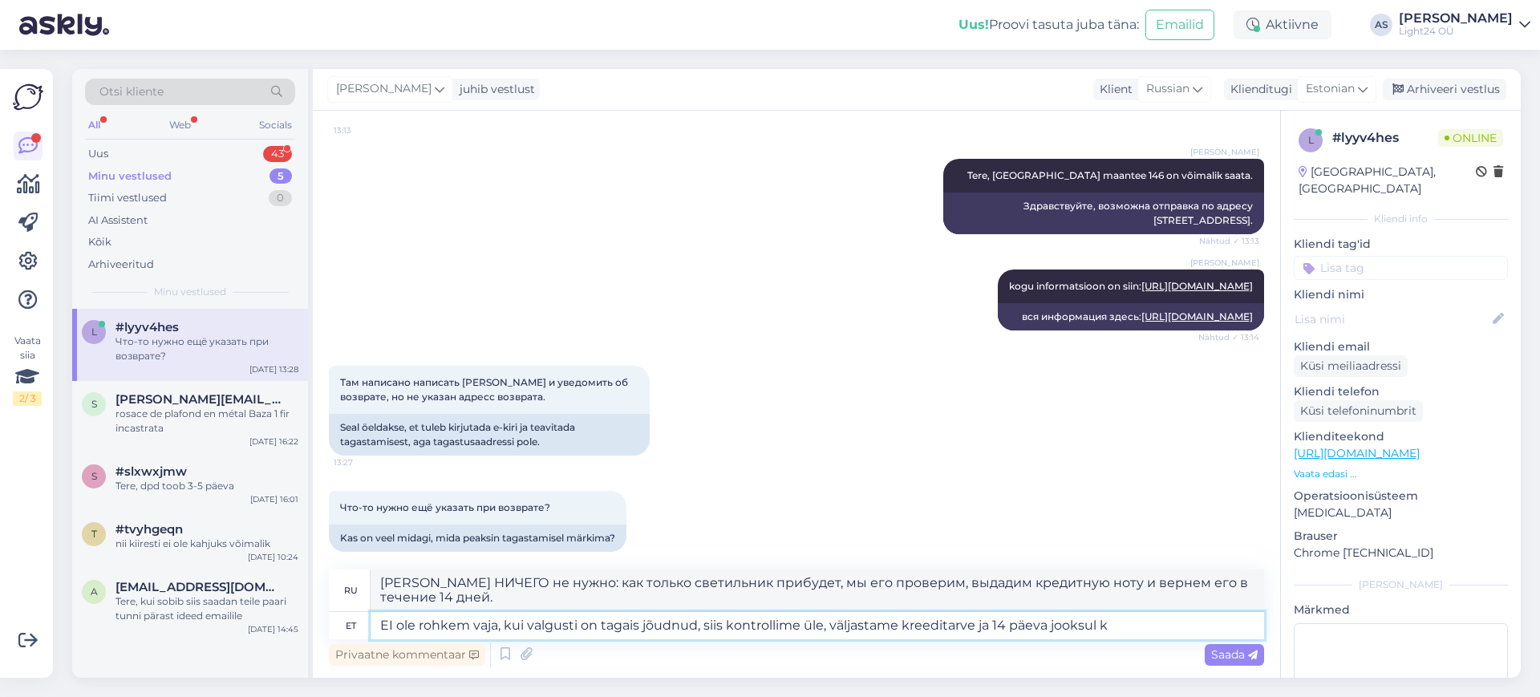
type textarea "EI ole rohkem vaja, kui valgusti on tagais jõudnud, siis kontrollime üle, välja…"
type textarea "[PERSON_NAME] ничего не нужно, как только свет прибудет, мы проверим его, выдад…"
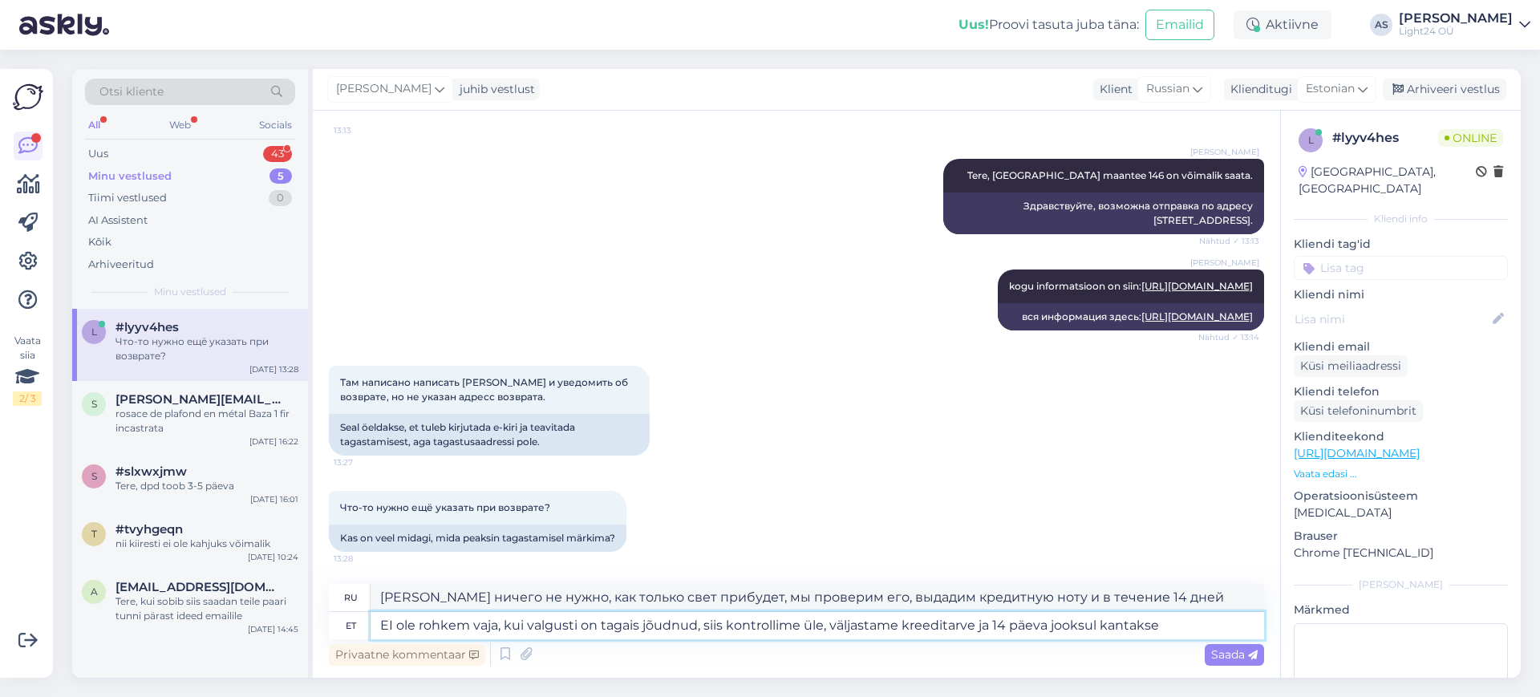
type textarea "EI ole rohkem vaja, kui valgusti on tagais jõudnud, siis kontrollime üle, välja…"
type textarea "[PERSON_NAME] НИЧЕГО не нужно, как только свет прибудет, мы его проверим, выпус…"
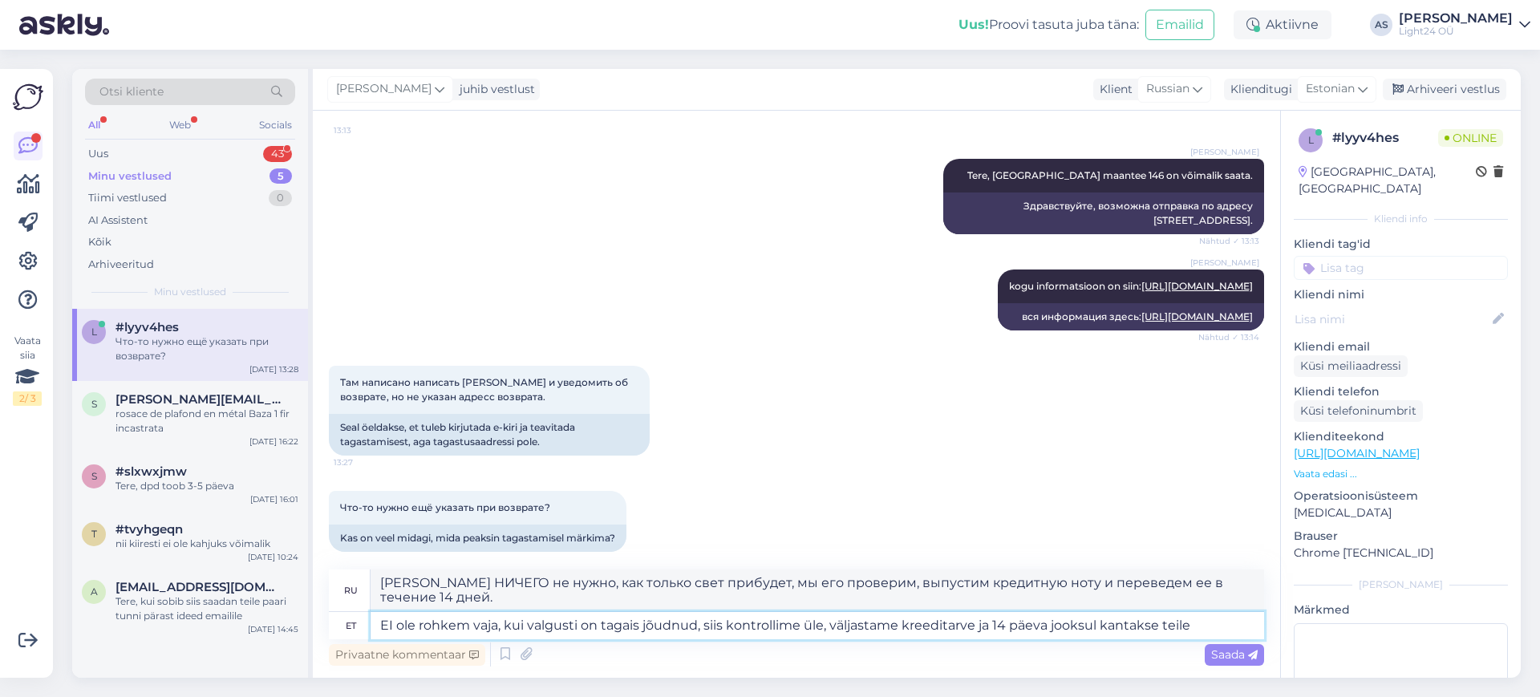
type textarea "EI ole rohkem vaja, kui valgusti on tagais jõudnud, siis kontrollime üle, välja…"
type textarea "[PERSON_NAME] НИЧЕГО не нужно, как только свет прибудет, мы его проверим, выдад…"
type textarea "EI ole rohkem vaja, kui valgusti on tagais jõudnud, siis kontrollime üle, välja…"
type textarea "[PERSON_NAME] НИЧЕГО не нужно, как только свет прибудет, мы его проверим, выдад…"
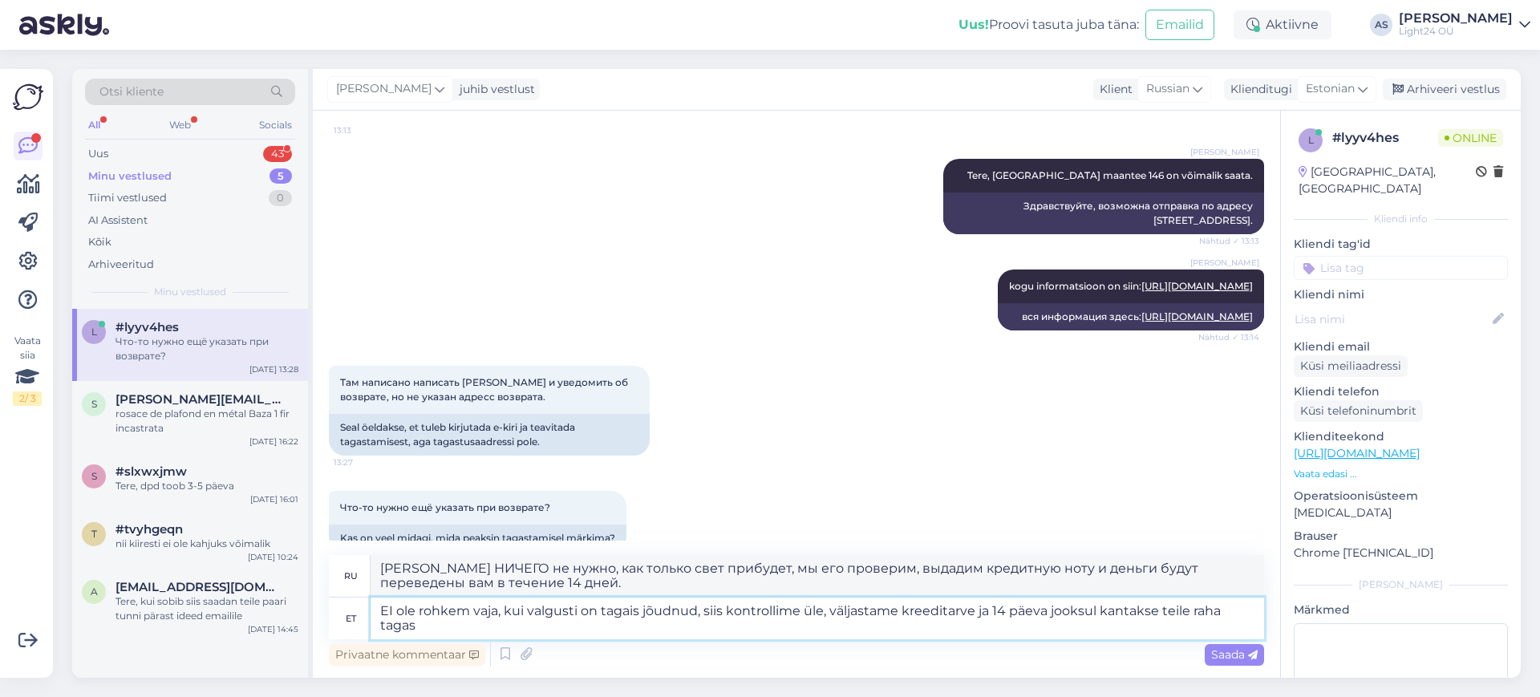
type textarea "EI ole rohkem vaja, kui valgusti on tagais jõudnud, siis kontrollime üle, välja…"
type textarea "[PERSON_NAME] ничего не нужно: как только светильник прибудет, мы его проверим,…"
type textarea "EI ole rohkem vaja, kui valgusti on tagais jõudnud, siis kontrollime üle, välja…"
click at [1221, 654] on span "Saada" at bounding box center [1234, 654] width 47 height 14
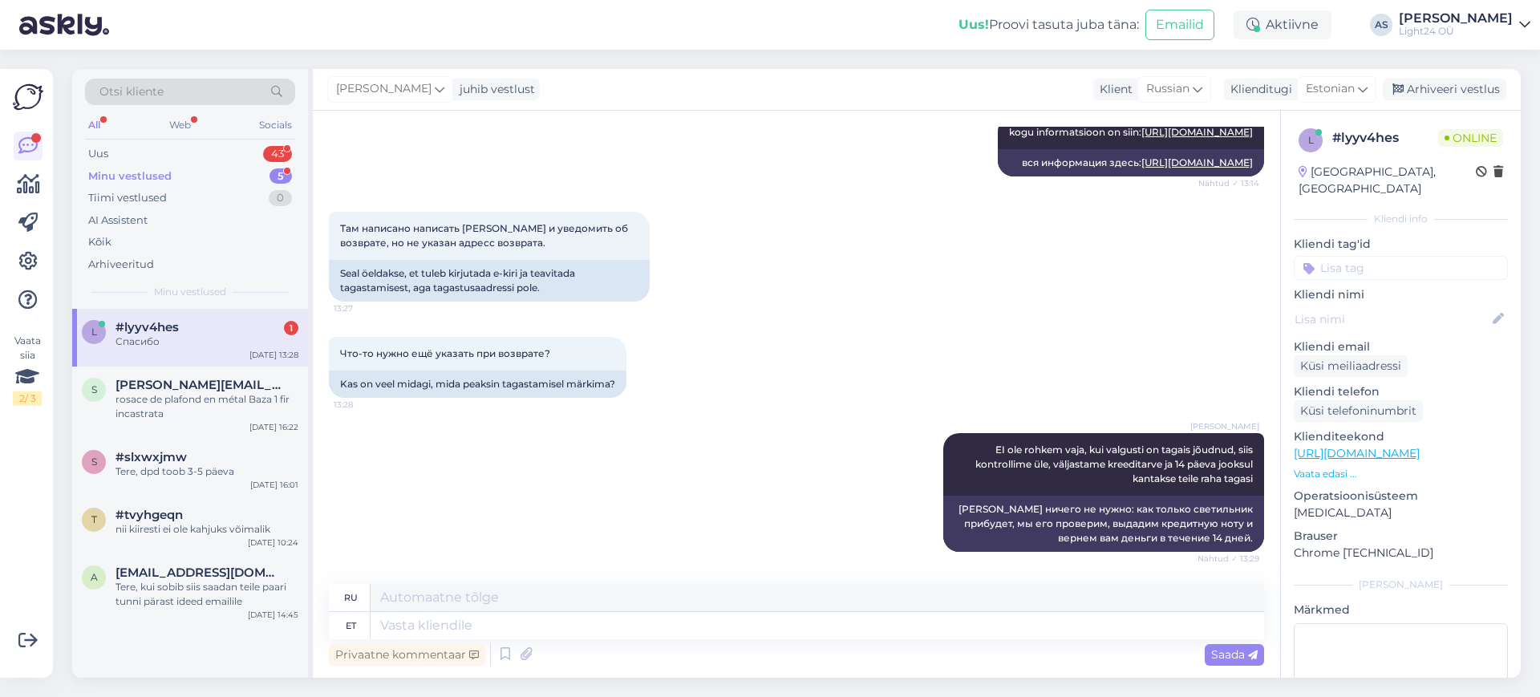
scroll to position [592, 0]
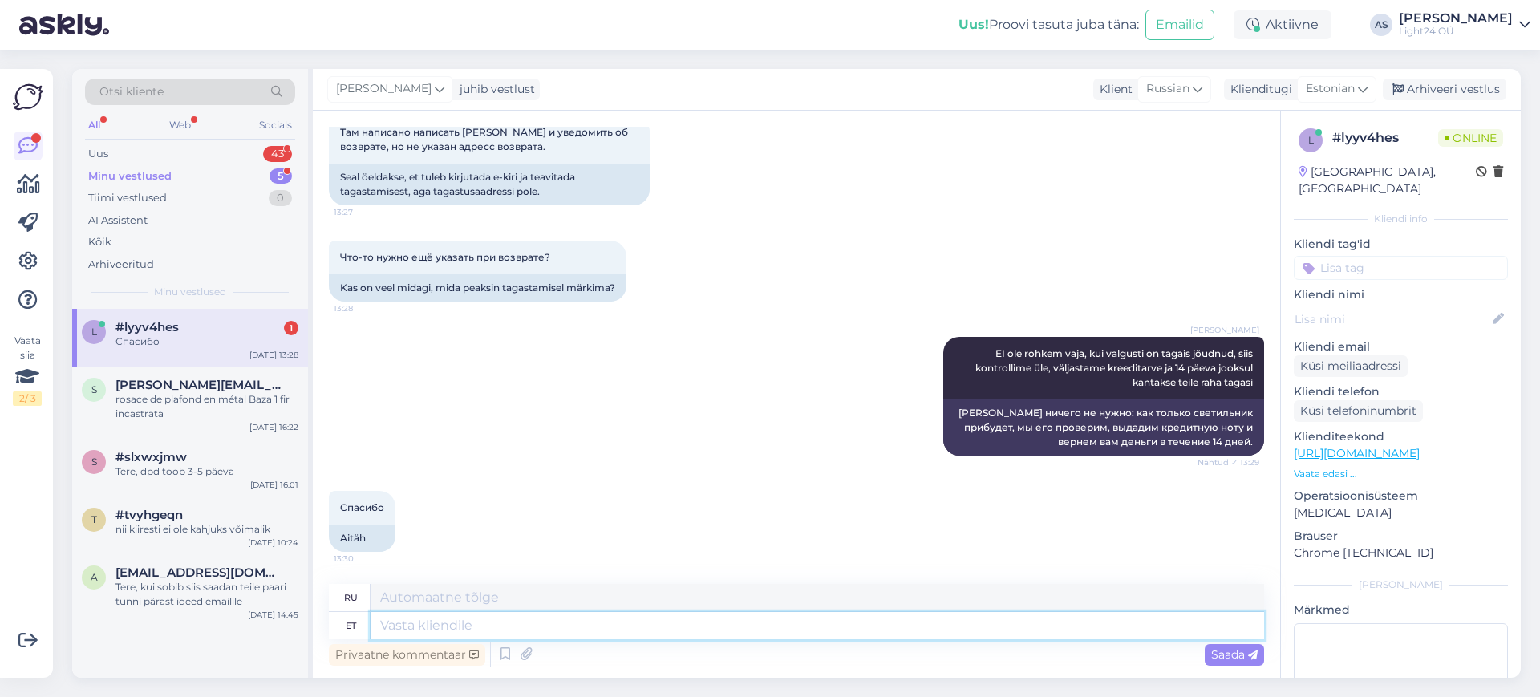
click at [542, 632] on textarea at bounding box center [818, 625] width 894 height 27
type textarea "a"
type textarea "[PERSON_NAME]"
type textarea "Aitan"
type textarea "Я помогу."
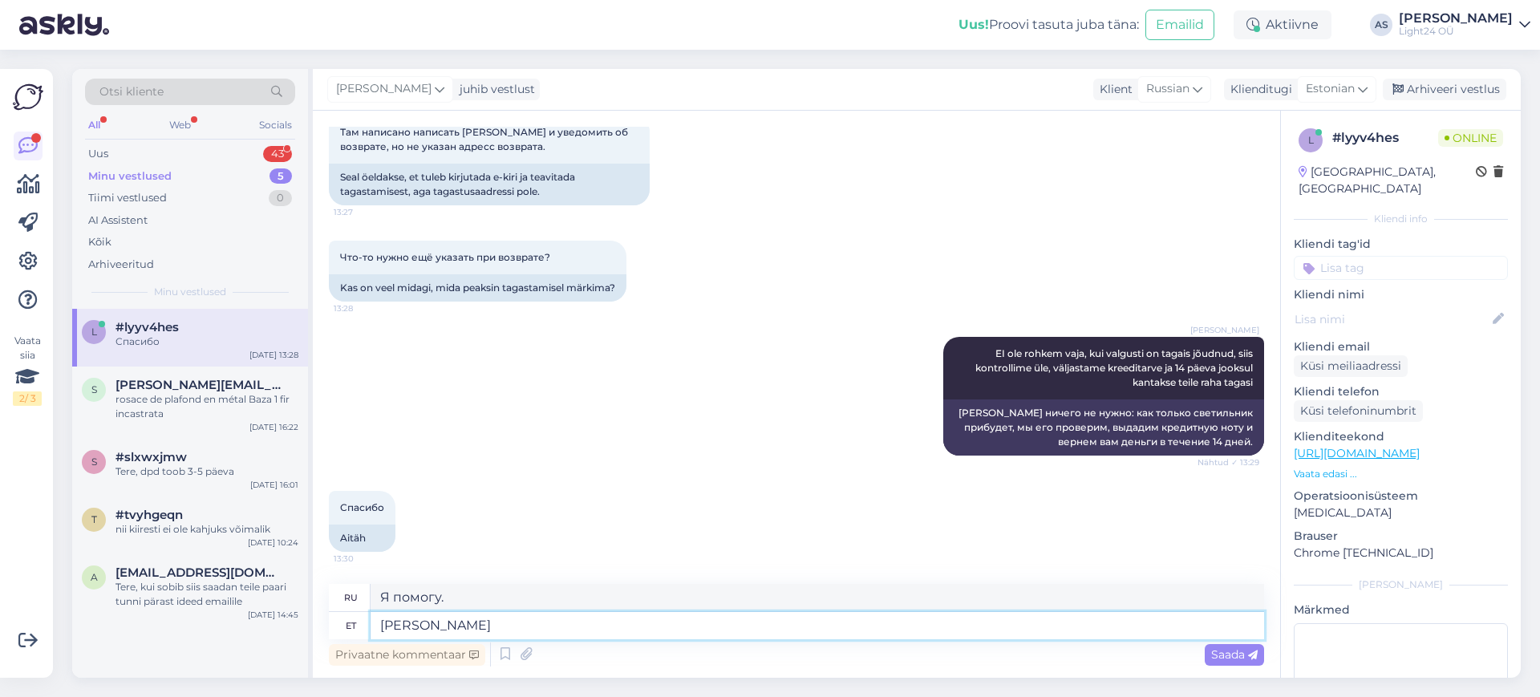
type textarea "[PERSON_NAME]"
type textarea "Я буду рад помочь."
type textarea "Aitan meeleldi :)"
type textarea "Я буду рад помочь :)"
